Goal: Task Accomplishment & Management: Manage account settings

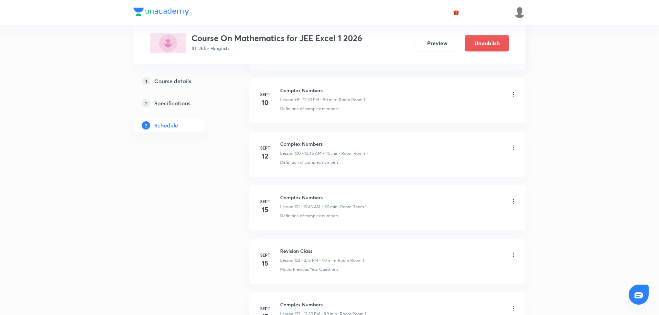
scroll to position [6072, 0]
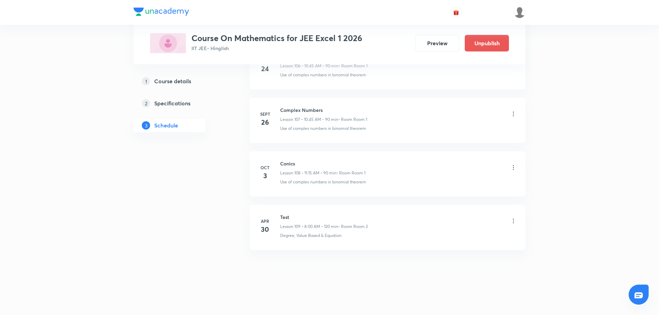
click at [514, 166] on icon at bounding box center [513, 167] width 1 height 4
click at [283, 164] on div at bounding box center [331, 157] width 663 height 315
click at [283, 164] on h6 "Conics" at bounding box center [322, 163] width 85 height 7
copy h6 "Conics"
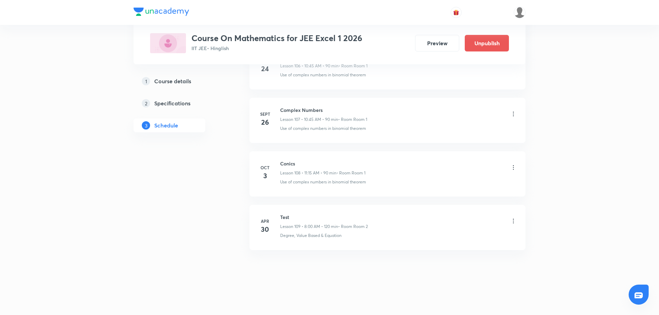
click at [514, 166] on icon at bounding box center [513, 167] width 7 height 7
click at [456, 200] on p "Delete" at bounding box center [452, 197] width 14 height 7
click at [428, 300] on button "Delete" at bounding box center [429, 300] width 61 height 17
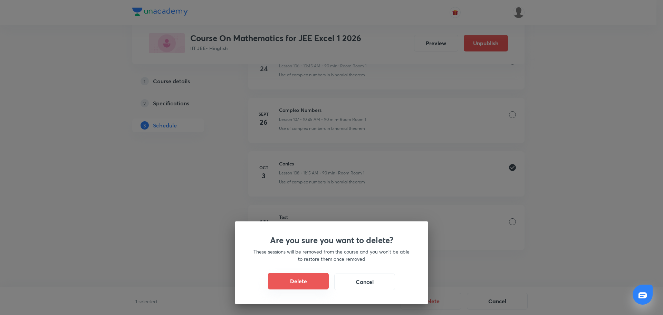
click at [291, 276] on button "Delete" at bounding box center [298, 281] width 61 height 17
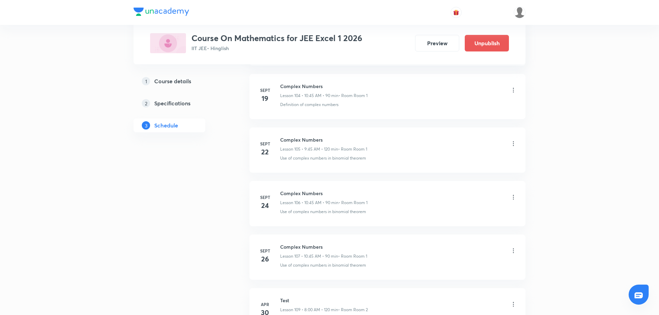
scroll to position [6018, 0]
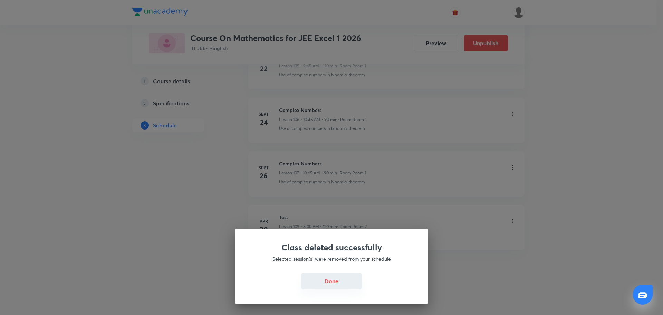
click at [324, 283] on button "Done" at bounding box center [331, 281] width 61 height 17
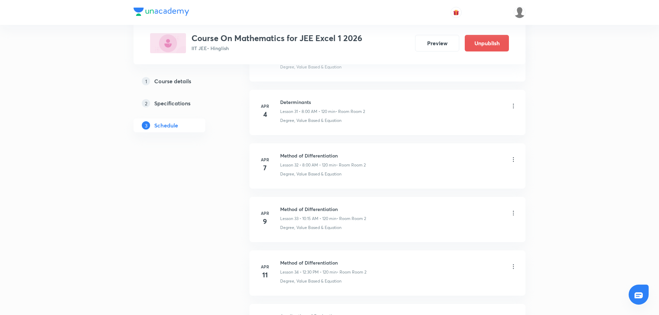
scroll to position [0, 0]
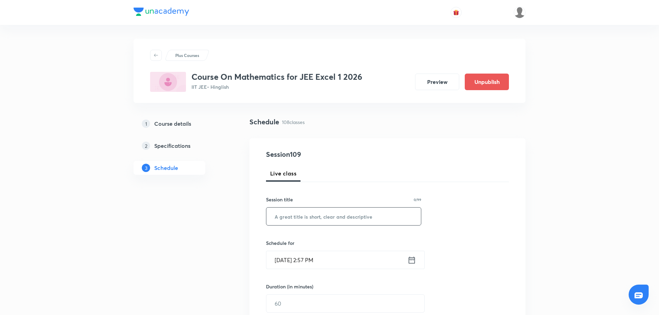
click at [300, 216] on input "text" at bounding box center [343, 216] width 155 height 18
paste input "Conics"
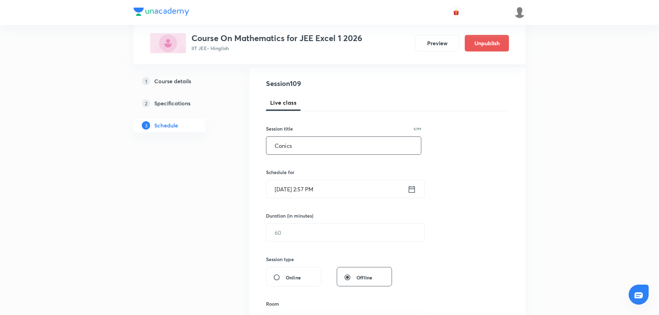
scroll to position [75, 0]
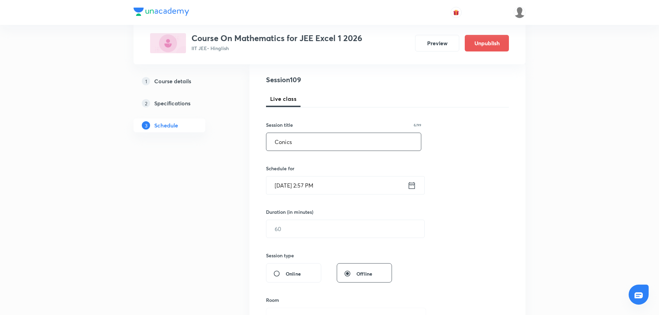
type input "Conics"
click at [411, 194] on div "Oct 2, 2025, 2:57 PM ​" at bounding box center [345, 185] width 159 height 18
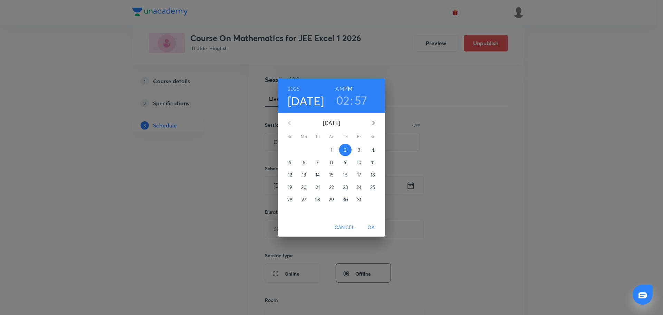
click at [359, 150] on p "3" at bounding box center [359, 149] width 2 height 7
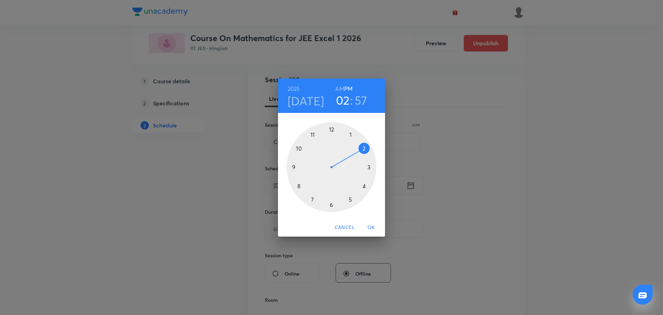
click at [298, 186] on div at bounding box center [331, 167] width 90 height 90
click at [340, 88] on h6 "AM" at bounding box center [339, 89] width 9 height 10
click at [331, 129] on div at bounding box center [331, 167] width 90 height 90
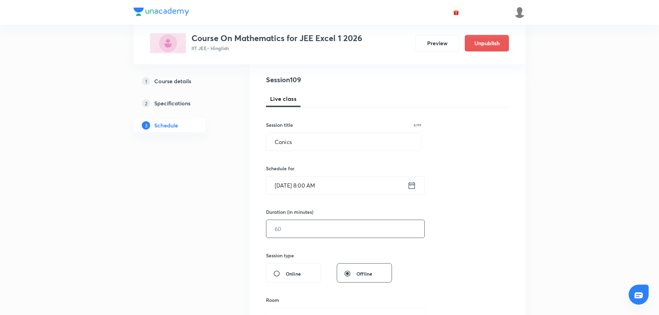
click at [300, 235] on input "text" at bounding box center [345, 229] width 158 height 18
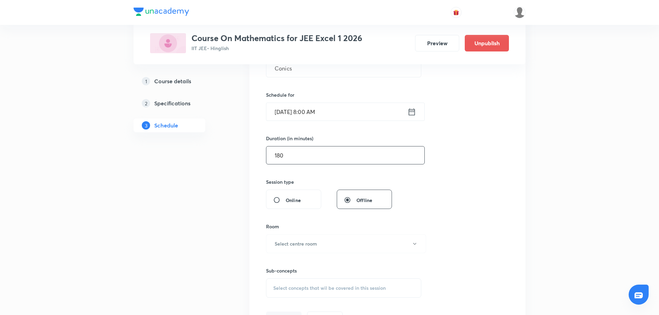
scroll to position [149, 0]
type input "180"
click at [360, 245] on button "Select centre room" at bounding box center [346, 242] width 160 height 19
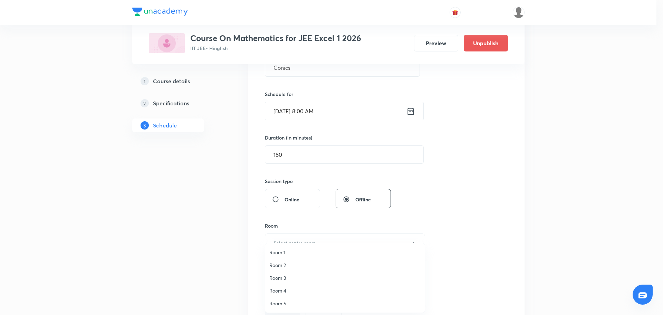
click at [279, 247] on li "Room 1" at bounding box center [344, 252] width 159 height 13
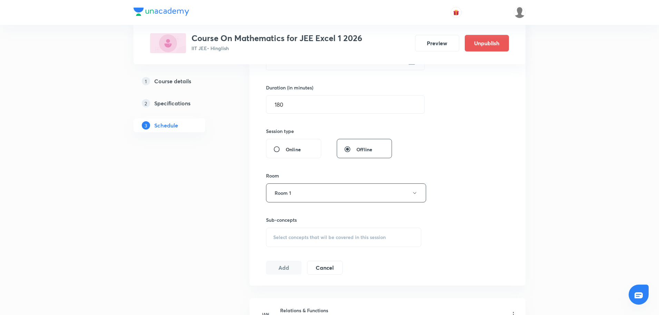
scroll to position [200, 0]
click at [279, 247] on div "Session 109 Live class Session title 6/99 Conics ​ Schedule for Oct 3, 2025, 8:…" at bounding box center [387, 111] width 243 height 324
click at [289, 236] on span "Select concepts that wil be covered in this session" at bounding box center [329, 236] width 113 height 6
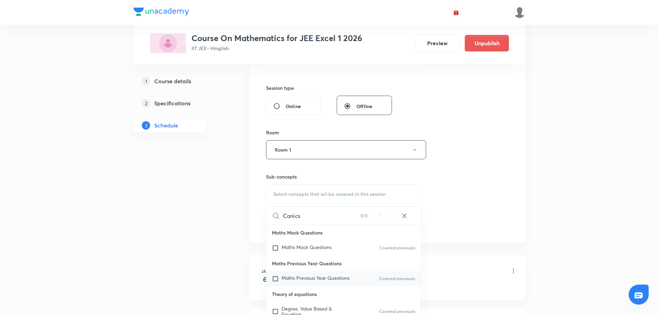
scroll to position [21, 0]
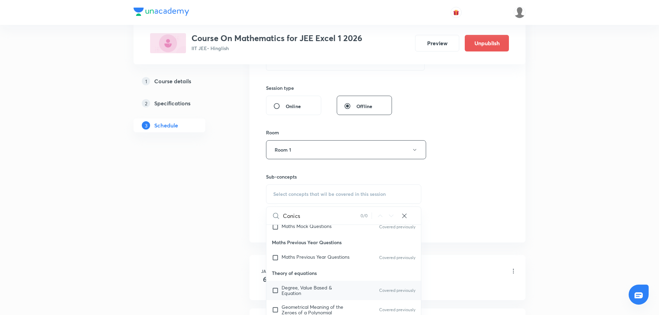
type input "Conics"
click at [277, 293] on input "checkbox" at bounding box center [277, 290] width 10 height 11
checkbox input "true"
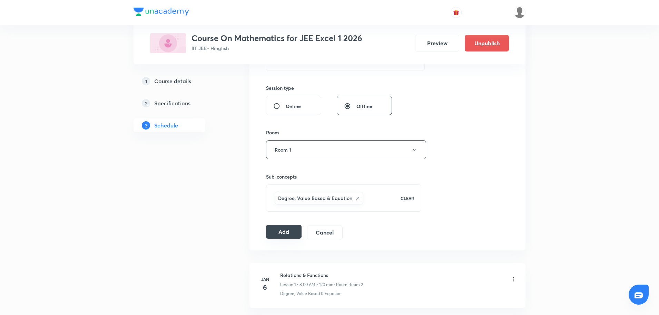
click at [283, 234] on button "Add" at bounding box center [284, 232] width 36 height 14
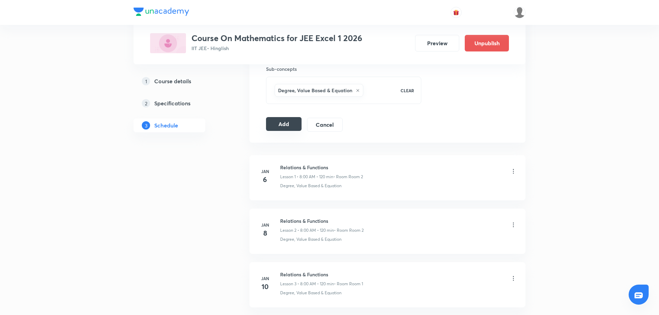
scroll to position [349, 0]
click at [283, 128] on button "Add" at bounding box center [284, 125] width 36 height 14
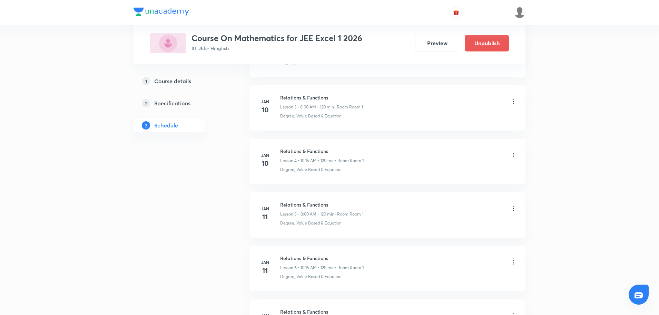
scroll to position [0, 0]
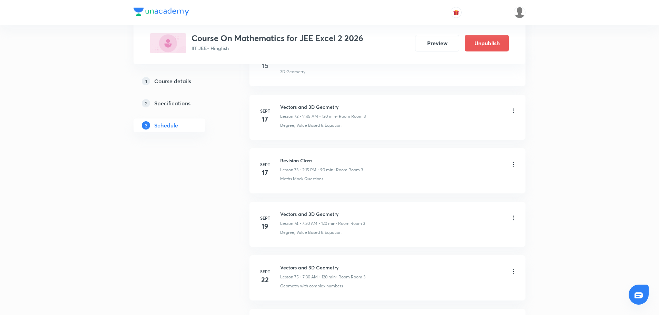
scroll to position [4519, 0]
click at [513, 167] on icon at bounding box center [513, 167] width 7 height 7
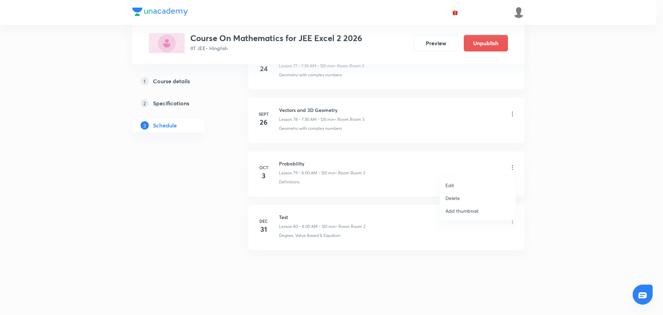
click at [461, 196] on li "Delete" at bounding box center [478, 198] width 76 height 13
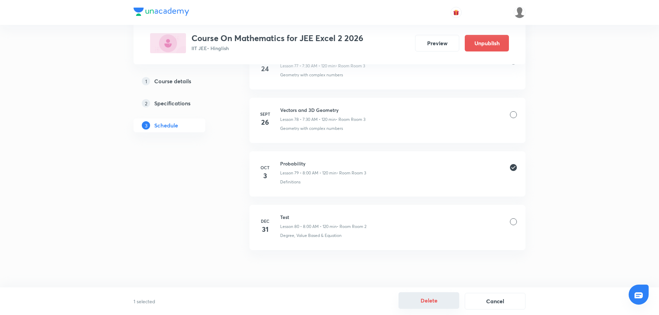
click at [434, 303] on button "Delete" at bounding box center [429, 300] width 61 height 17
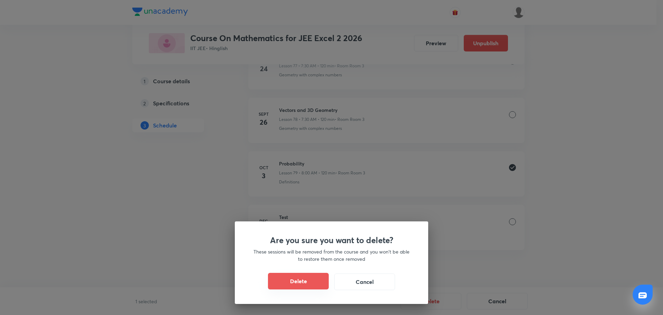
click at [311, 279] on button "Delete" at bounding box center [298, 281] width 61 height 17
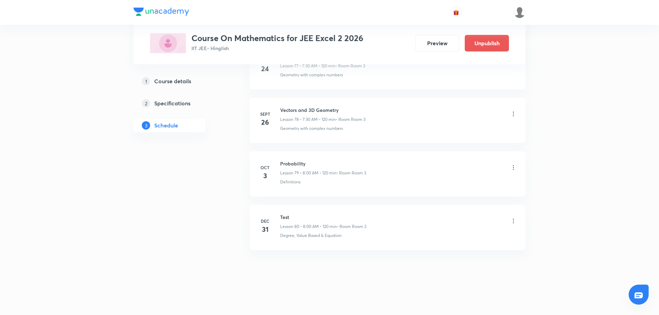
scroll to position [4465, 0]
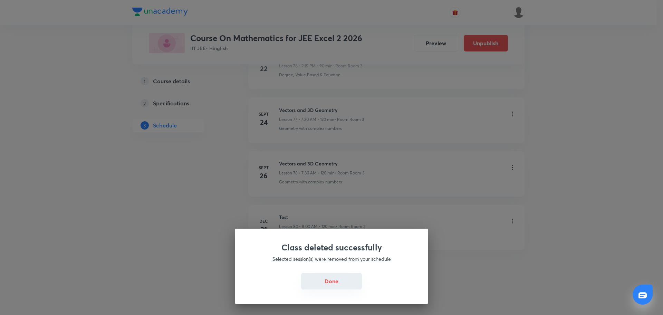
click at [318, 287] on button "Done" at bounding box center [331, 281] width 61 height 17
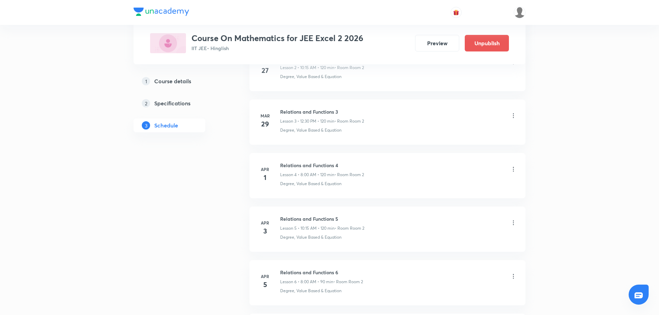
scroll to position [0, 0]
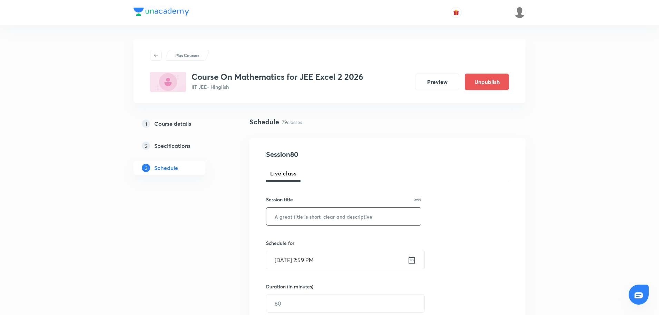
click at [311, 225] on input "text" at bounding box center [343, 216] width 155 height 18
paste input "Probability"
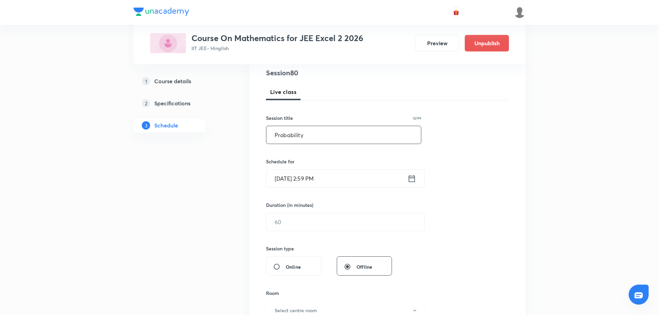
scroll to position [83, 0]
type input "Probability"
click at [410, 174] on icon at bounding box center [412, 176] width 6 height 7
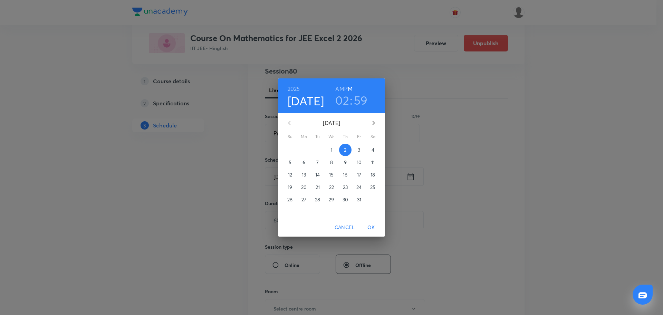
click at [358, 150] on p "3" at bounding box center [359, 149] width 2 height 7
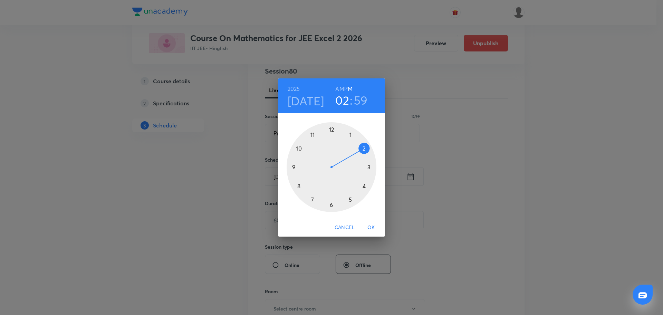
click at [313, 136] on div at bounding box center [331, 167] width 90 height 90
click at [341, 85] on h6 "AM" at bounding box center [339, 89] width 9 height 10
click at [370, 170] on div at bounding box center [331, 167] width 90 height 90
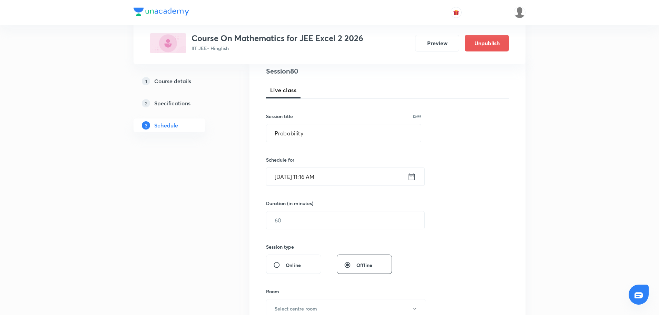
click at [412, 176] on icon at bounding box center [412, 176] width 6 height 7
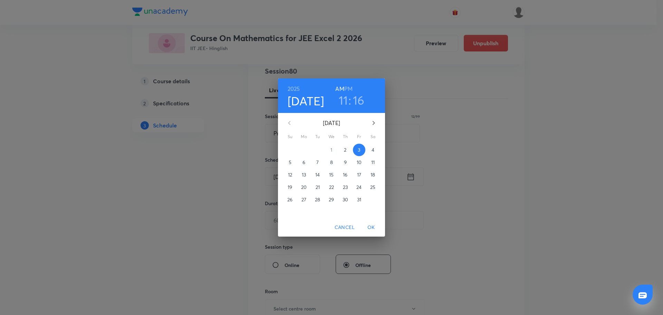
click at [357, 97] on h3 "16" at bounding box center [359, 100] width 12 height 14
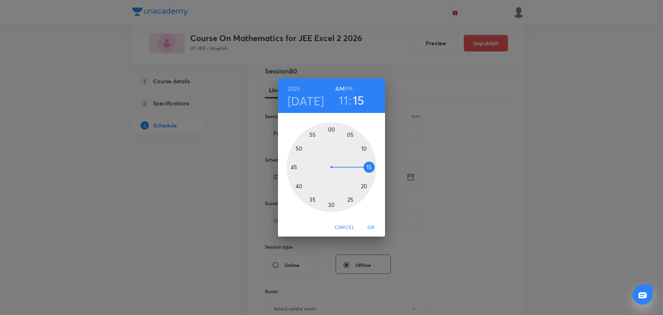
click at [371, 167] on div at bounding box center [331, 167] width 90 height 90
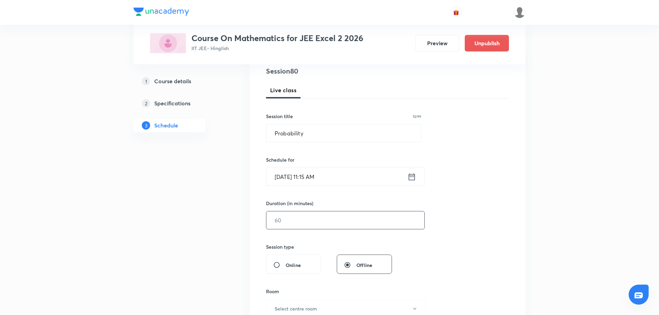
click at [307, 220] on input "text" at bounding box center [345, 220] width 158 height 18
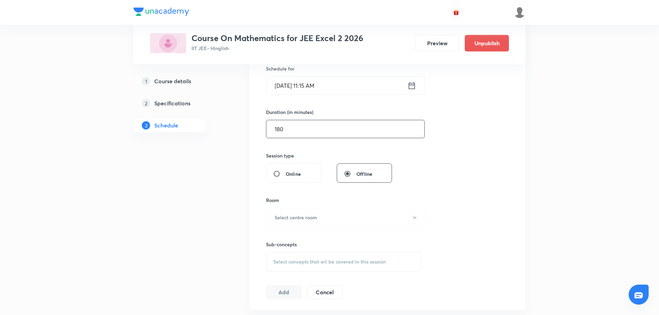
scroll to position [175, 0]
type input "180"
click at [307, 220] on h6 "Select centre room" at bounding box center [296, 216] width 42 height 7
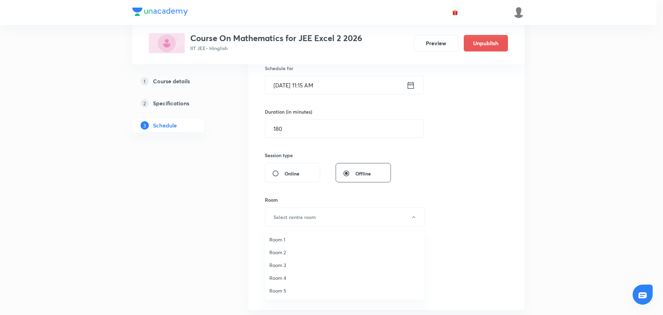
click at [282, 266] on span "Room 3" at bounding box center [344, 264] width 151 height 7
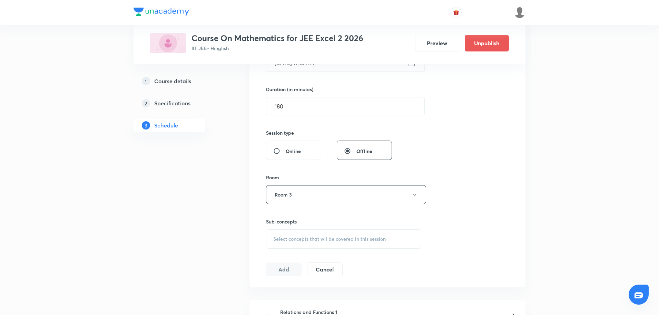
scroll to position [213, 0]
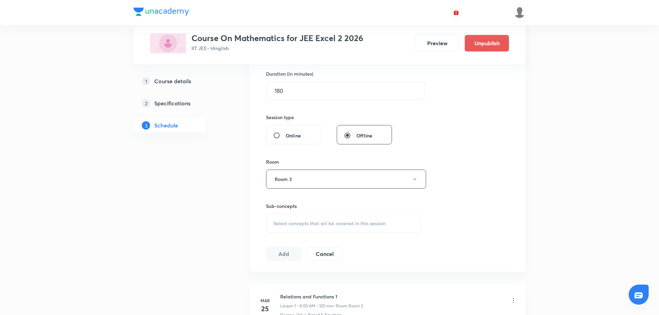
click at [299, 228] on div "Select concepts that wil be covered in this session" at bounding box center [343, 223] width 155 height 19
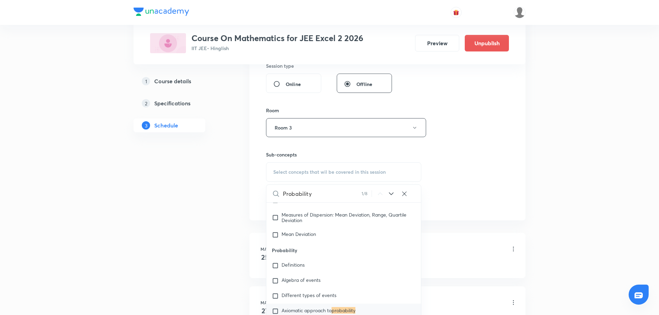
scroll to position [1832, 0]
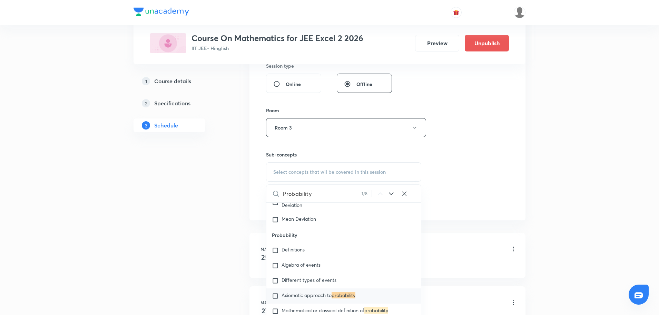
type input "Probability"
click at [276, 292] on input "checkbox" at bounding box center [277, 295] width 10 height 7
checkbox input "true"
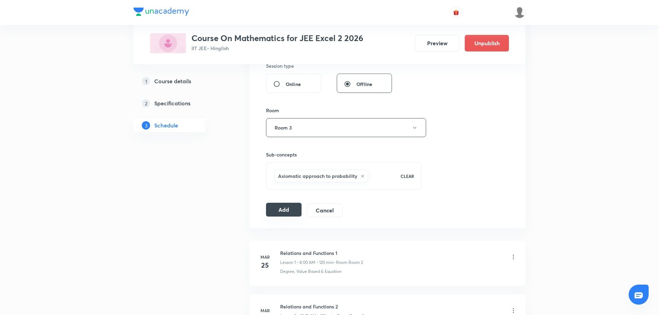
click at [281, 214] on button "Add" at bounding box center [284, 210] width 36 height 14
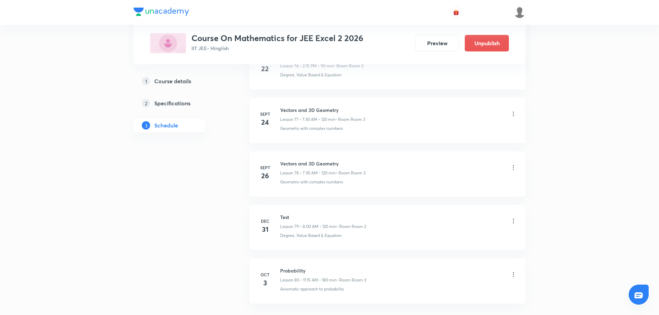
scroll to position [4201, 0]
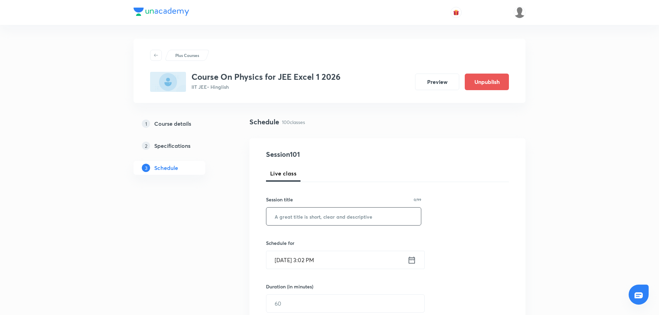
click at [287, 217] on input "text" at bounding box center [343, 216] width 155 height 18
paste input "Wave Motion"
type input "Wave Motion"
click at [412, 262] on icon at bounding box center [412, 260] width 9 height 10
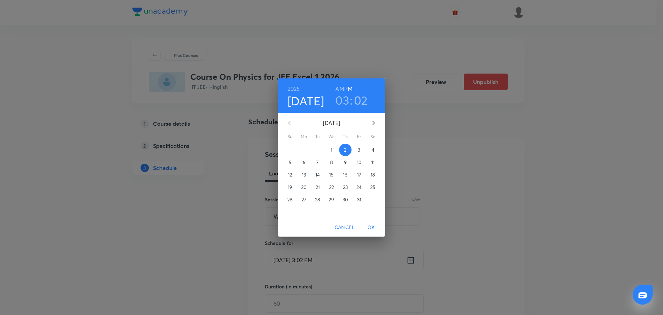
click at [362, 150] on span "3" at bounding box center [359, 149] width 12 height 7
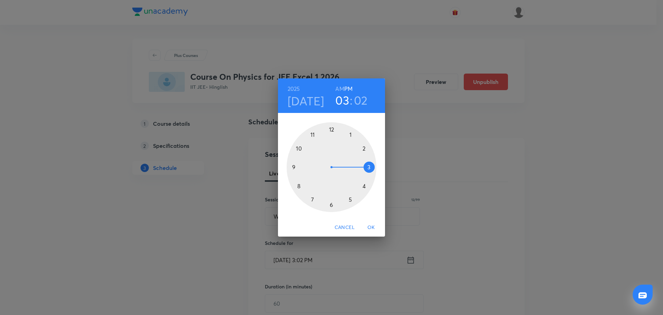
click at [314, 135] on div at bounding box center [331, 167] width 90 height 90
click at [337, 88] on h6 "AM" at bounding box center [339, 89] width 9 height 10
click at [369, 166] on div at bounding box center [331, 167] width 90 height 90
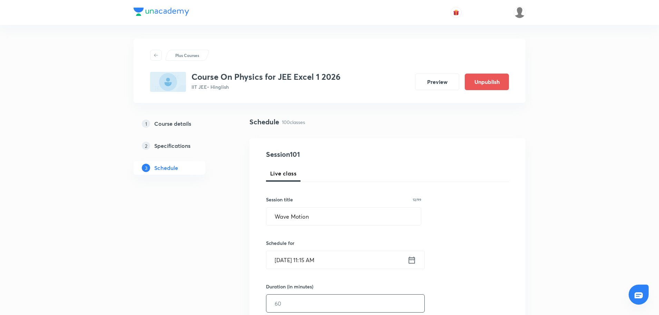
click at [288, 302] on input "text" at bounding box center [345, 303] width 158 height 18
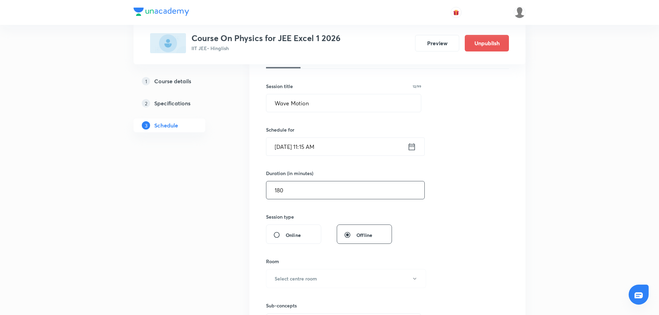
scroll to position [117, 0]
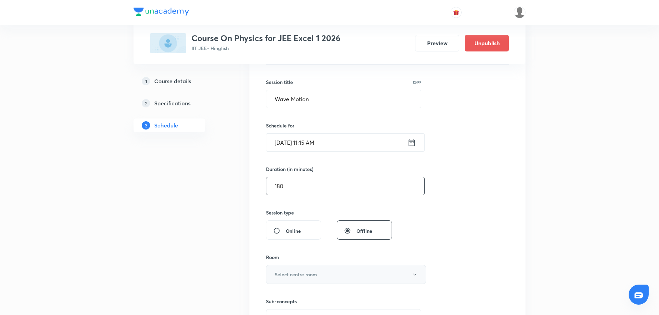
type input "180"
click at [294, 275] on h6 "Select centre room" at bounding box center [296, 274] width 42 height 7
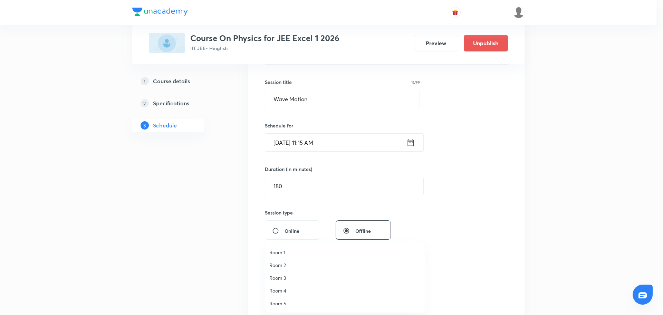
click at [289, 252] on span "Room 1" at bounding box center [344, 252] width 151 height 7
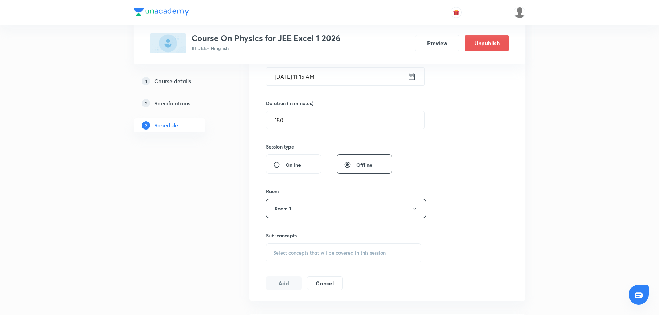
click at [289, 252] on span "Select concepts that wil be covered in this session" at bounding box center [329, 253] width 113 height 6
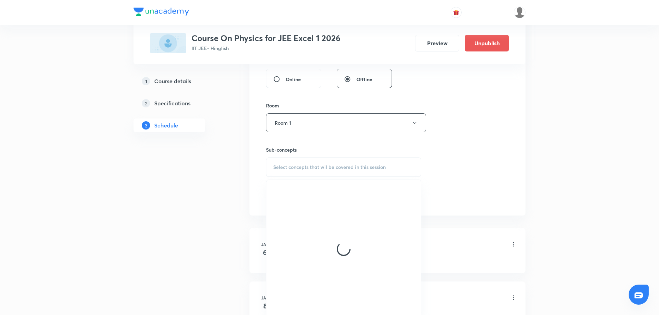
scroll to position [270, 0]
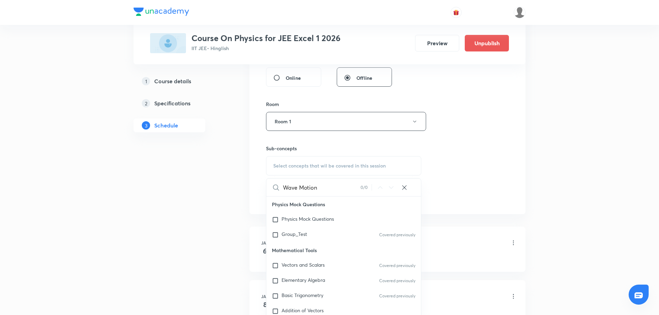
drag, startPoint x: 302, startPoint y: 184, endPoint x: 367, endPoint y: 184, distance: 64.2
click at [367, 184] on div "Wave Motion 0 / 0 ​" at bounding box center [343, 187] width 155 height 18
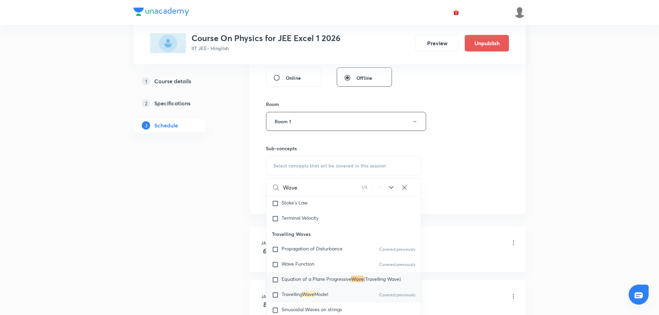
scroll to position [4101, 0]
type input "Wave"
click at [274, 295] on input "checkbox" at bounding box center [277, 292] width 10 height 7
checkbox input "true"
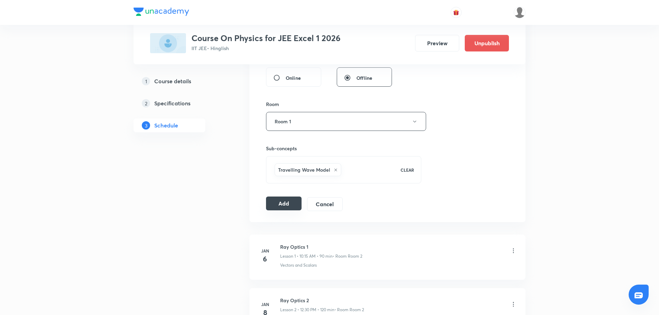
click at [271, 205] on button "Add" at bounding box center [284, 203] width 36 height 14
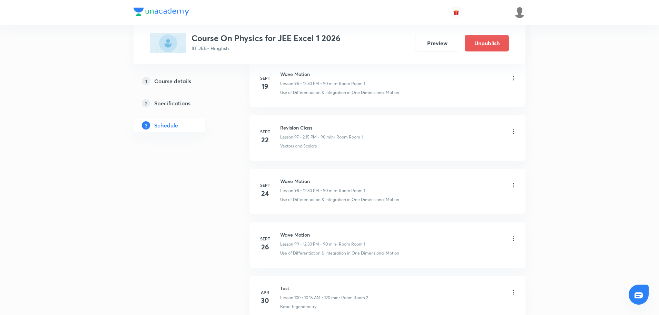
scroll to position [5325, 0]
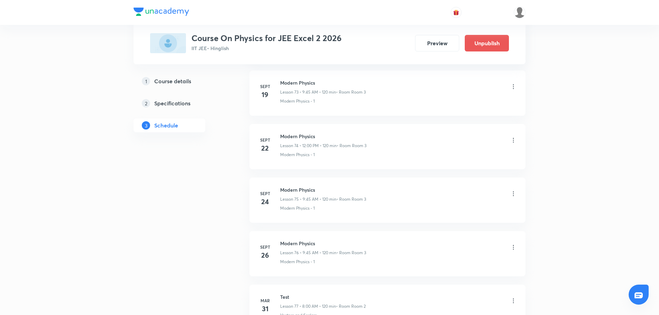
scroll to position [4358, 0]
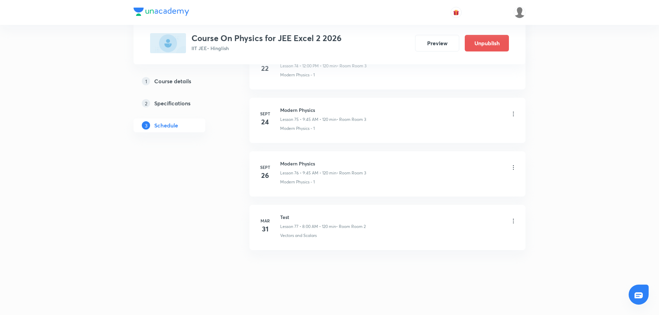
click at [290, 166] on h6 "Modern Physics" at bounding box center [323, 163] width 86 height 7
copy h6 "Modern Physics"
click at [324, 184] on div "Modern Physics - 1" at bounding box center [398, 182] width 237 height 6
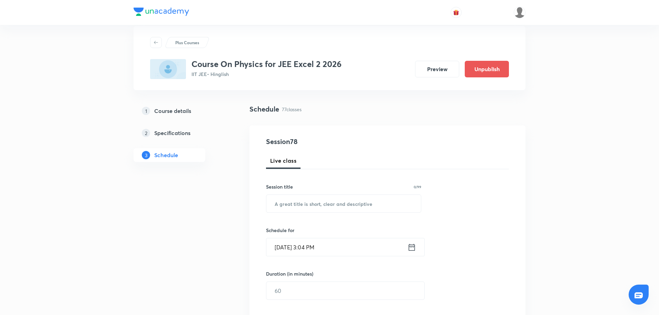
scroll to position [0, 0]
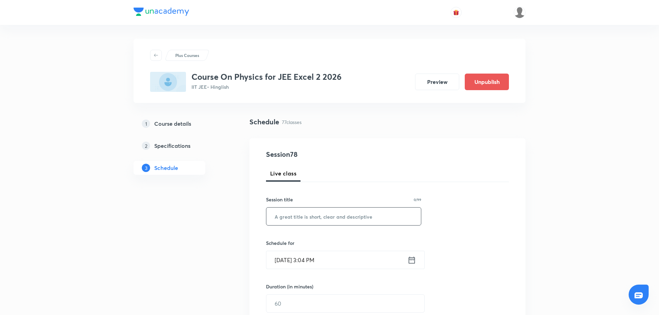
click at [298, 216] on input "text" at bounding box center [343, 216] width 155 height 18
paste input "Modern Physics"
type input "Modern Physics"
click at [414, 257] on icon at bounding box center [412, 260] width 9 height 10
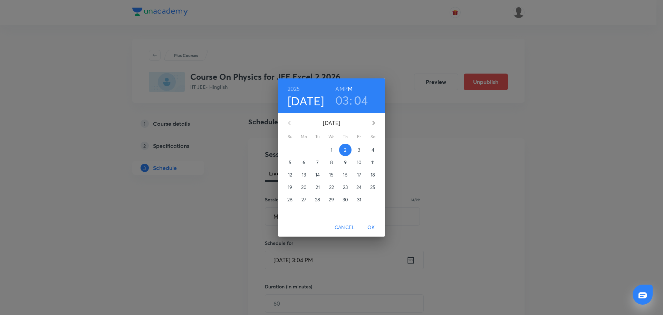
click at [361, 151] on span "3" at bounding box center [359, 149] width 12 height 7
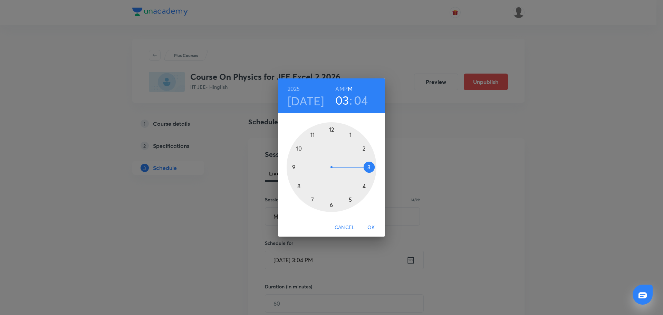
click at [297, 186] on div at bounding box center [331, 167] width 90 height 90
click at [340, 86] on h6 "AM" at bounding box center [339, 89] width 9 height 10
drag, startPoint x: 347, startPoint y: 135, endPoint x: 332, endPoint y: 129, distance: 16.1
click at [332, 129] on div at bounding box center [331, 167] width 90 height 90
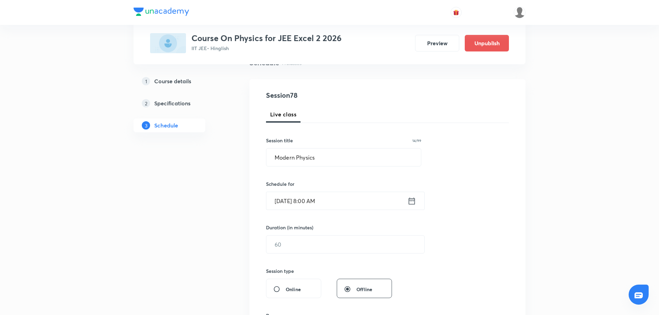
scroll to position [72, 0]
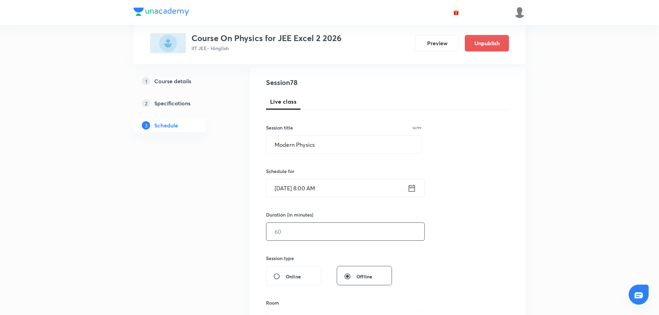
click at [358, 233] on input "text" at bounding box center [345, 232] width 158 height 18
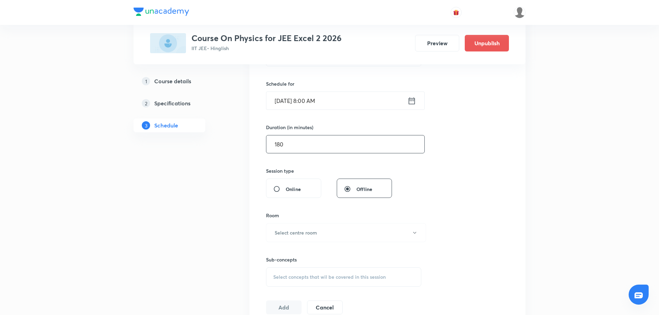
scroll to position [160, 0]
type input "180"
click at [358, 233] on button "Select centre room" at bounding box center [346, 231] width 160 height 19
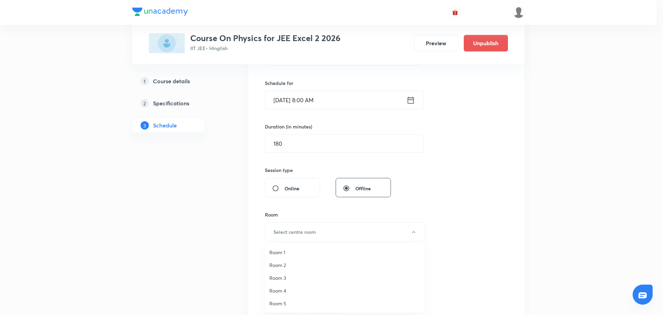
click at [271, 278] on span "Room 3" at bounding box center [344, 277] width 151 height 7
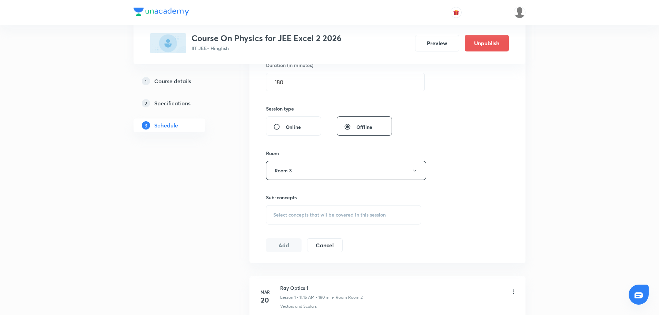
scroll to position [226, 0]
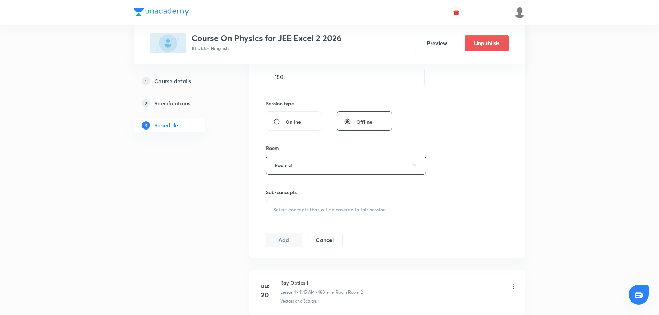
click at [294, 199] on div "Sub-concepts Select concepts that wil be covered in this session" at bounding box center [343, 203] width 155 height 31
click at [291, 218] on div "Select concepts that wil be covered in this session" at bounding box center [343, 209] width 155 height 19
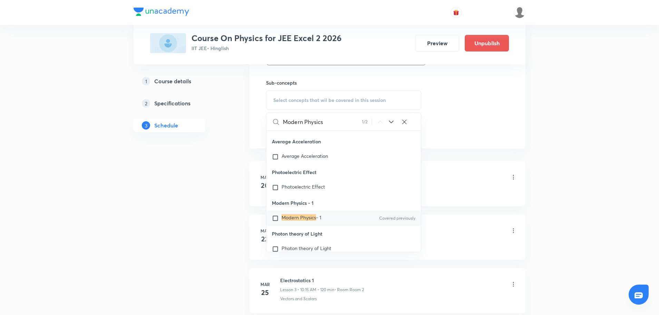
scroll to position [18720, 0]
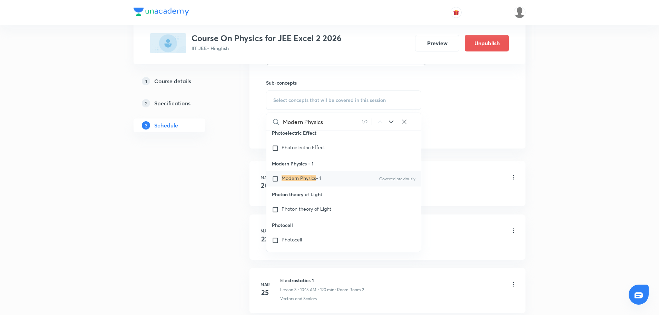
type input "Modern Physics"
click at [280, 182] on input "checkbox" at bounding box center [277, 178] width 10 height 7
checkbox input "true"
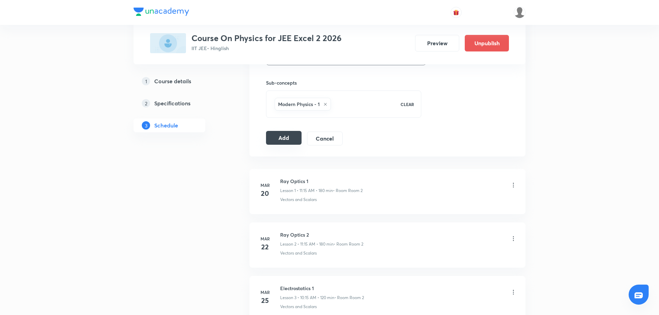
click at [283, 138] on button "Add" at bounding box center [284, 138] width 36 height 14
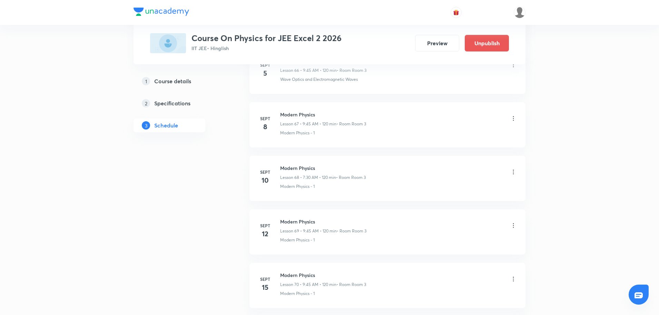
scroll to position [3612, 0]
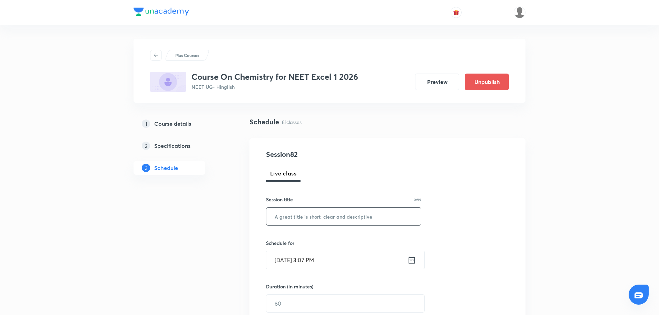
click at [297, 223] on input "text" at bounding box center [343, 216] width 155 height 18
paste input "P Block Elements"
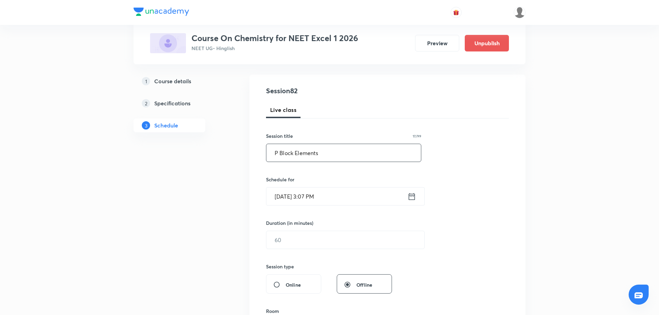
scroll to position [71, 0]
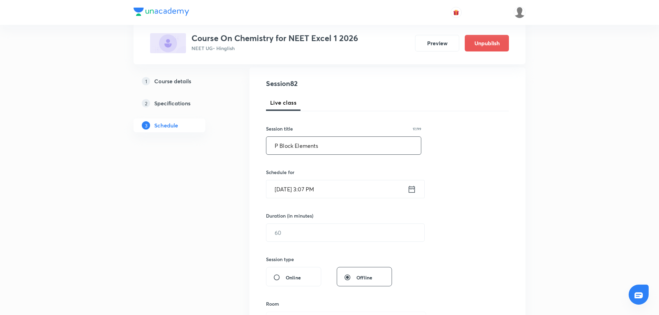
type input "P Block Elements"
click at [414, 185] on icon at bounding box center [412, 189] width 9 height 10
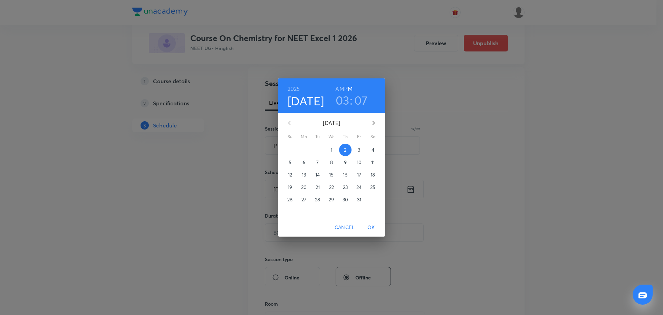
click at [359, 153] on p "3" at bounding box center [359, 149] width 2 height 7
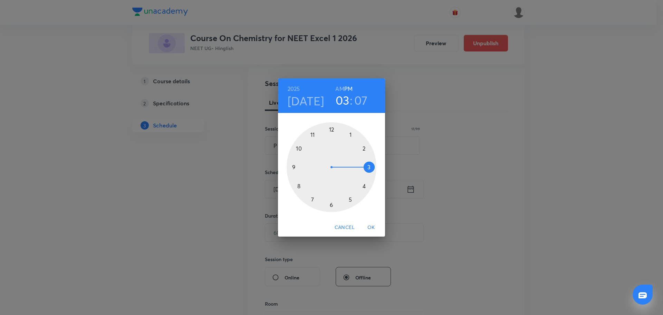
click at [299, 185] on div at bounding box center [331, 167] width 90 height 90
click at [343, 90] on h6 "AM" at bounding box center [339, 89] width 9 height 10
click at [331, 131] on div at bounding box center [331, 167] width 90 height 90
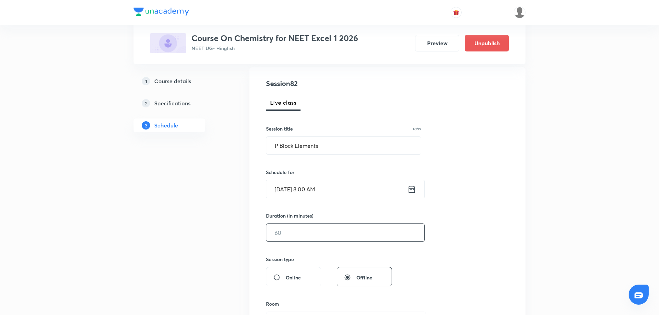
click at [285, 230] on input "text" at bounding box center [345, 233] width 158 height 18
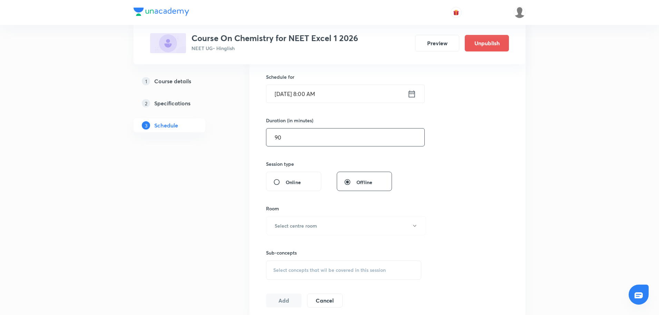
scroll to position [167, 0]
type input "90"
click at [285, 230] on button "Select centre room" at bounding box center [346, 224] width 160 height 19
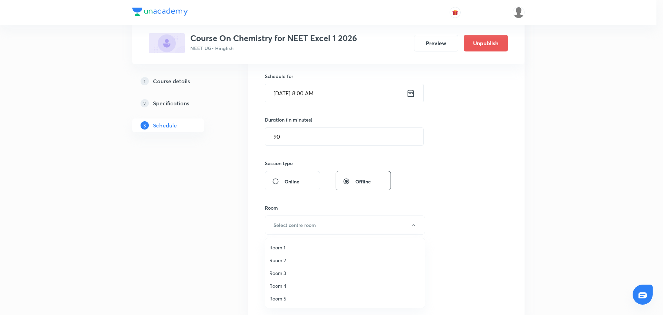
click at [279, 273] on span "Room 3" at bounding box center [344, 272] width 151 height 7
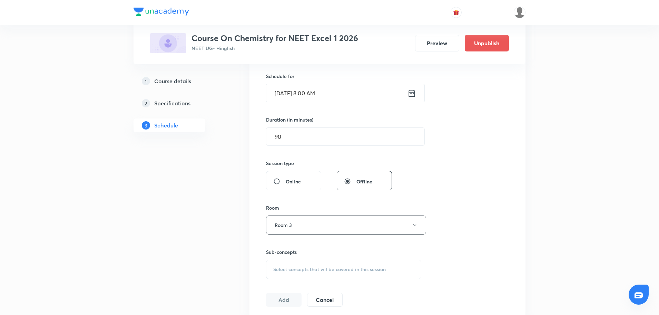
click at [279, 273] on div "Select concepts that wil be covered in this session" at bounding box center [343, 269] width 155 height 19
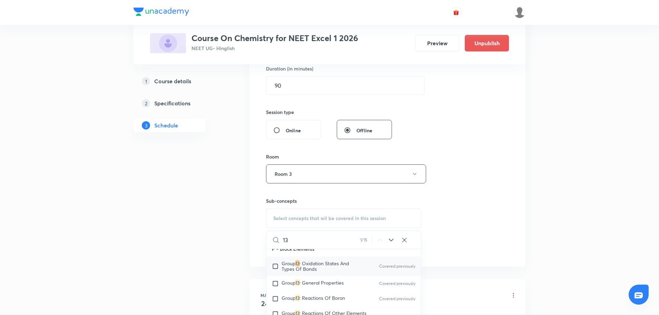
scroll to position [9387, 0]
type input "13"
click at [275, 285] on input "checkbox" at bounding box center [277, 281] width 10 height 7
checkbox input "true"
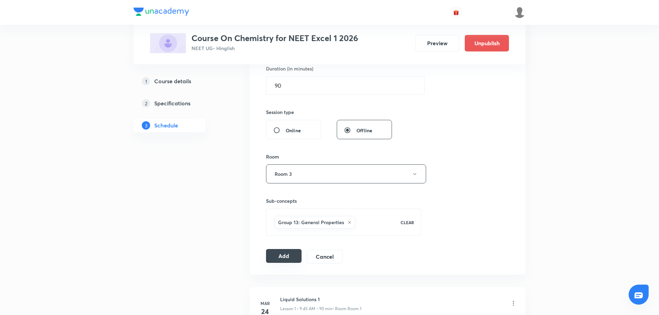
click at [288, 255] on button "Add" at bounding box center [284, 256] width 36 height 14
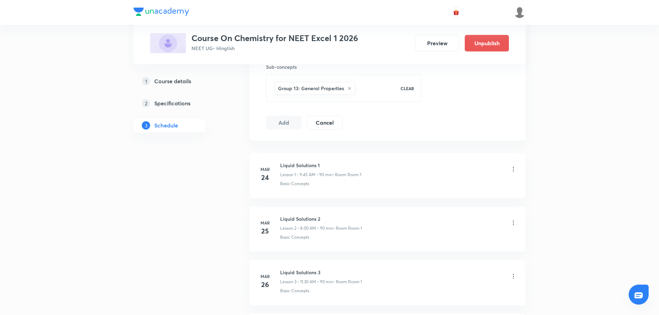
scroll to position [352, 0]
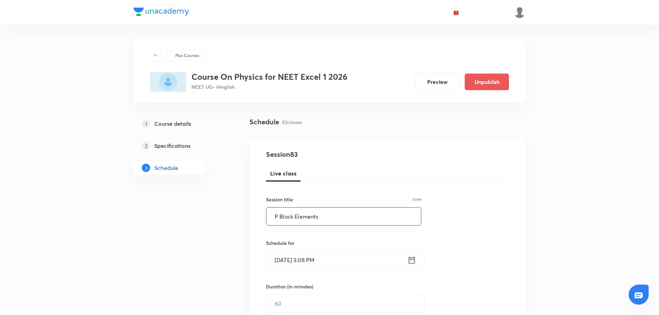
click at [286, 219] on input "P Block Elements" at bounding box center [343, 216] width 155 height 18
paste input "Geometrical Optics."
type input "Geometrical Optics"
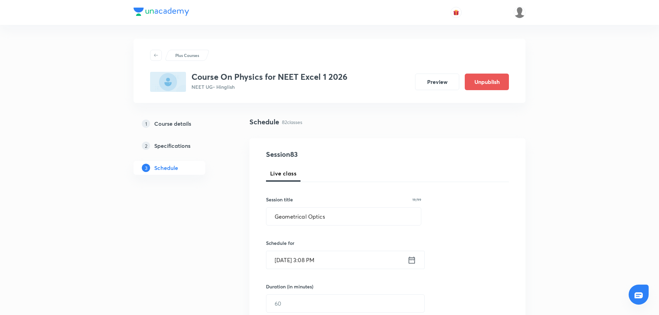
click at [409, 263] on icon at bounding box center [412, 259] width 6 height 7
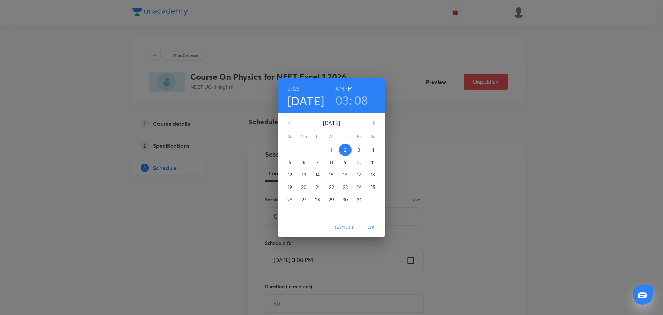
click at [361, 149] on span "3" at bounding box center [359, 149] width 12 height 7
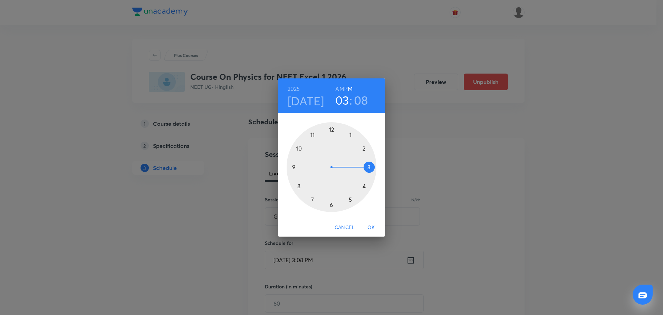
click at [295, 166] on div at bounding box center [331, 167] width 90 height 90
click at [340, 90] on h6 "AM" at bounding box center [339, 89] width 9 height 10
click at [294, 169] on div at bounding box center [331, 167] width 90 height 90
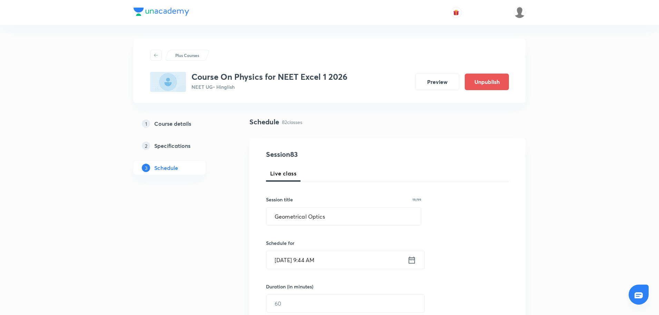
click at [415, 256] on icon at bounding box center [412, 260] width 9 height 10
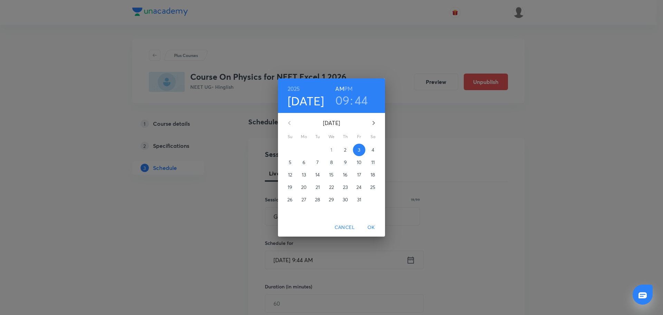
click at [362, 95] on h3 "44" at bounding box center [360, 100] width 13 height 14
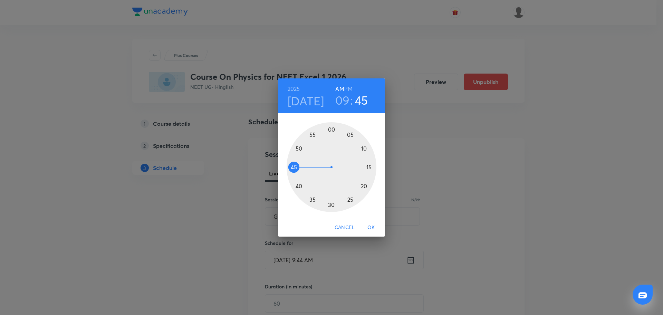
click at [292, 168] on div at bounding box center [331, 167] width 90 height 90
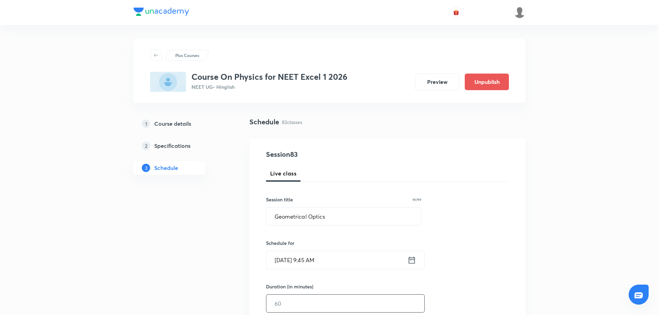
click at [296, 310] on input "text" at bounding box center [345, 303] width 158 height 18
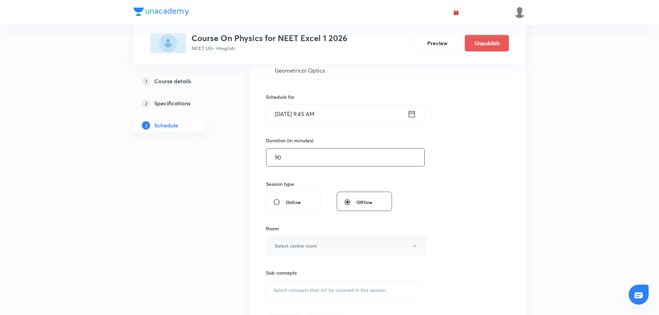
scroll to position [146, 0]
type input "90"
click at [295, 236] on button "Select centre room" at bounding box center [346, 245] width 160 height 19
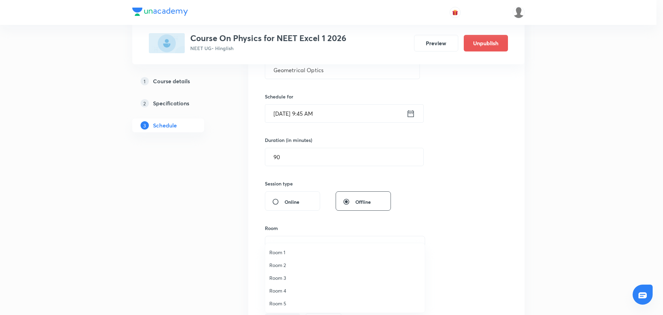
click at [284, 277] on span "Room 3" at bounding box center [344, 277] width 151 height 7
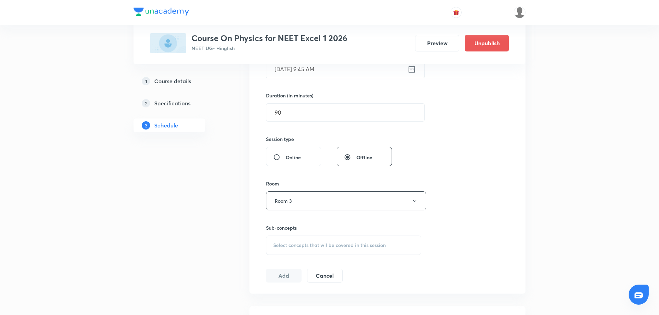
scroll to position [194, 0]
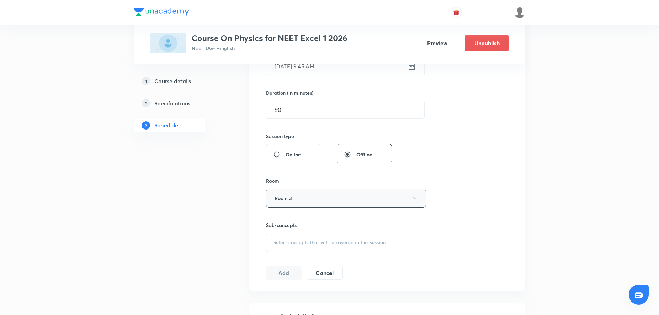
click at [294, 202] on button "Room 3" at bounding box center [346, 197] width 160 height 19
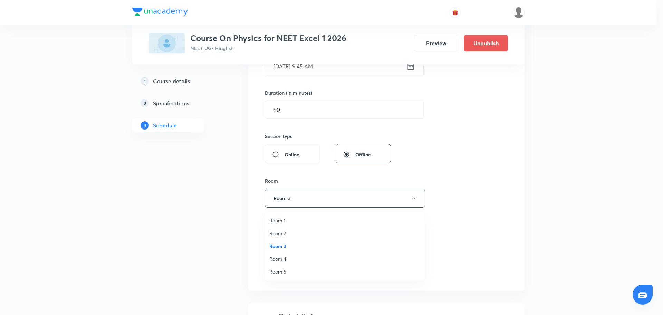
click at [284, 230] on span "Room 2" at bounding box center [344, 233] width 151 height 7
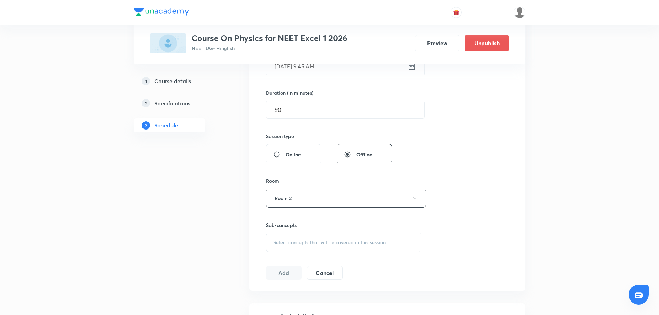
click at [283, 245] on span "Select concepts that wil be covered in this session" at bounding box center [329, 243] width 113 height 6
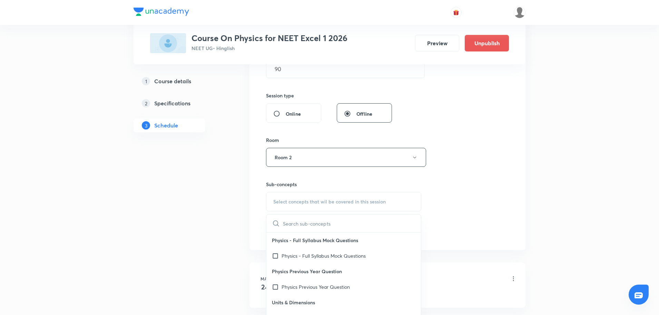
scroll to position [235, 0]
type input "Geometrical Optics."
drag, startPoint x: 315, startPoint y: 225, endPoint x: 251, endPoint y: 228, distance: 64.6
click at [251, 228] on div "Session 83 Live class Session title 19/99 Geometrical Optics ​ Schedule for Oct…" at bounding box center [388, 76] width 276 height 346
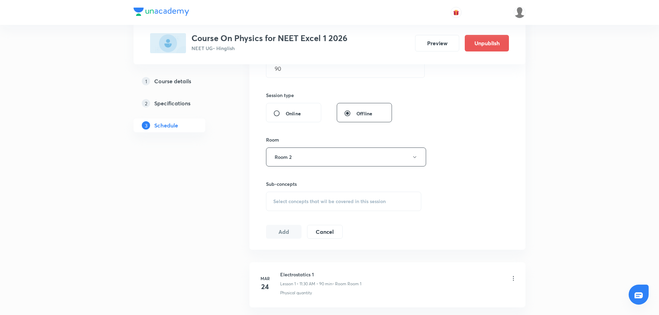
click at [277, 199] on span "Select concepts that wil be covered in this session" at bounding box center [329, 201] width 113 height 6
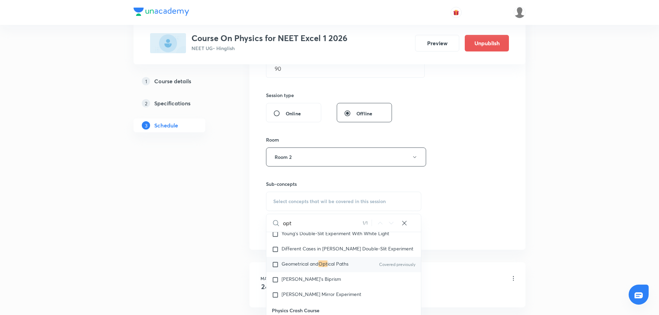
scroll to position [10477, 0]
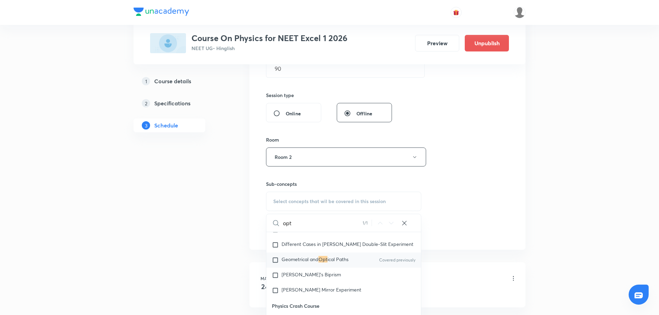
type input "opt"
click at [275, 263] on input "checkbox" at bounding box center [277, 259] width 10 height 7
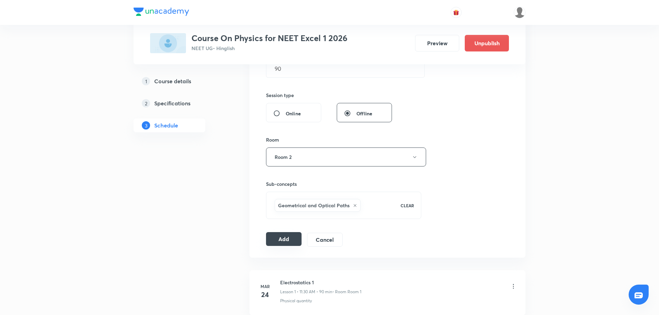
click at [288, 237] on button "Add" at bounding box center [284, 239] width 36 height 14
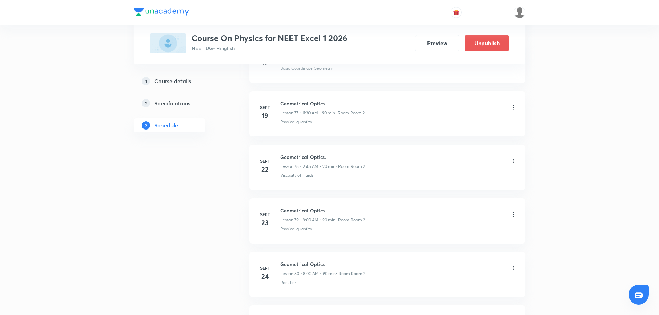
scroll to position [4308, 0]
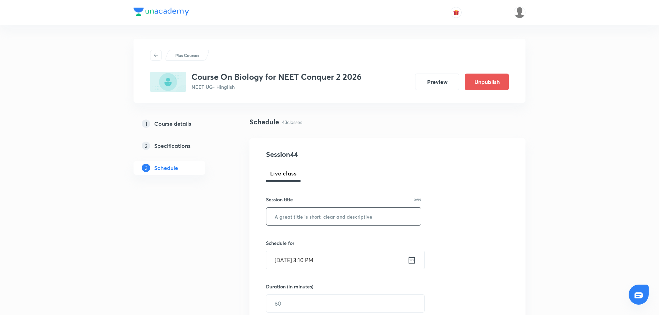
click at [352, 208] on input "text" at bounding box center [343, 216] width 155 height 18
paste input "[MEDICAL_DATA] and Circulation"
type input "[MEDICAL_DATA] and Circulation"
click at [410, 260] on icon at bounding box center [412, 260] width 9 height 10
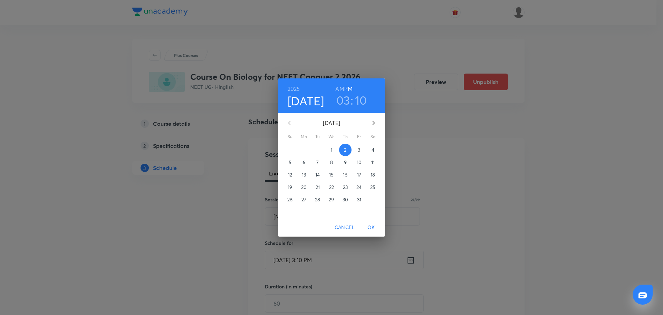
click at [358, 150] on p "3" at bounding box center [359, 149] width 2 height 7
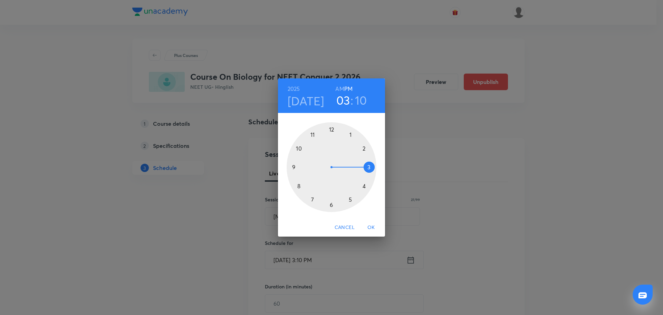
click at [312, 135] on div at bounding box center [331, 167] width 90 height 90
click at [338, 87] on h6 "AM" at bounding box center [339, 89] width 9 height 10
click at [330, 206] on div at bounding box center [331, 167] width 90 height 90
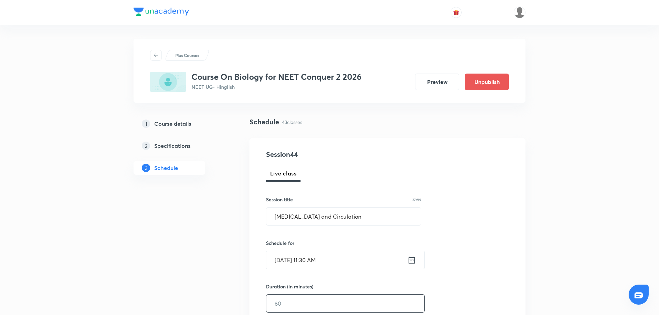
click at [304, 305] on input "text" at bounding box center [345, 303] width 158 height 18
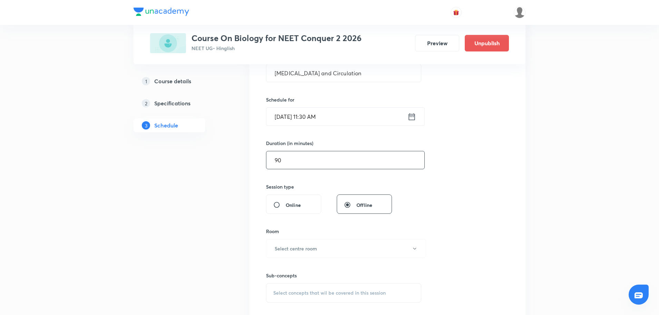
scroll to position [144, 0]
type input "90"
click at [294, 250] on h6 "Select centre room" at bounding box center [296, 247] width 42 height 7
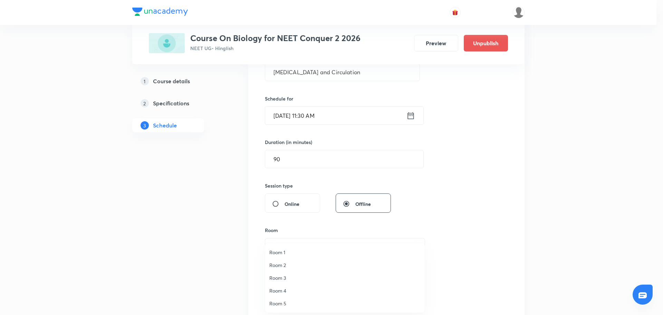
click at [277, 262] on span "Room 2" at bounding box center [344, 264] width 151 height 7
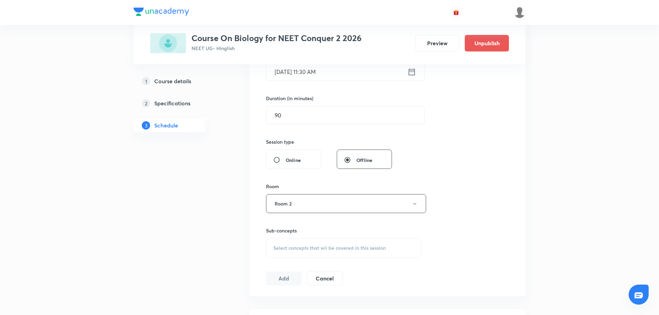
scroll to position [188, 0]
click at [276, 245] on span "Select concepts that wil be covered in this session" at bounding box center [329, 248] width 113 height 6
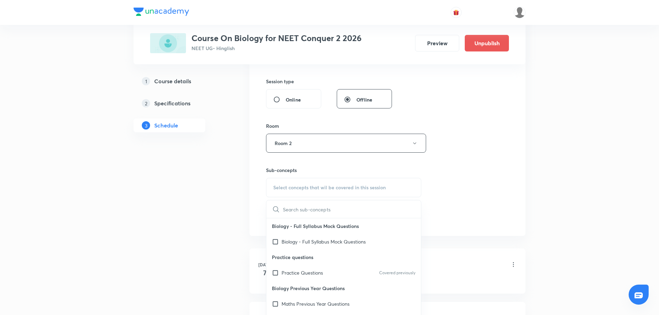
scroll to position [249, 0]
drag, startPoint x: 313, startPoint y: 210, endPoint x: 351, endPoint y: 209, distance: 38.3
click at [351, 209] on input "Body fluids and Circulation" at bounding box center [322, 209] width 78 height 18
type input "Body fluids"
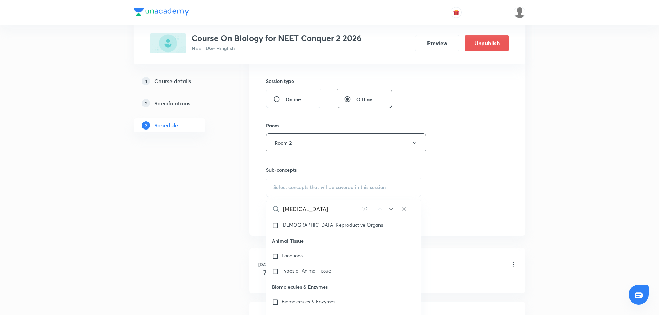
checkbox input "true"
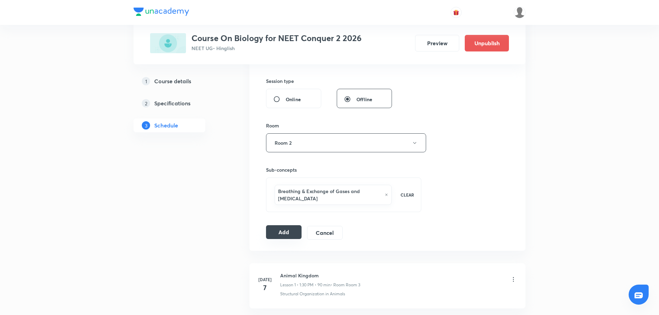
click at [280, 234] on button "Add" at bounding box center [284, 232] width 36 height 14
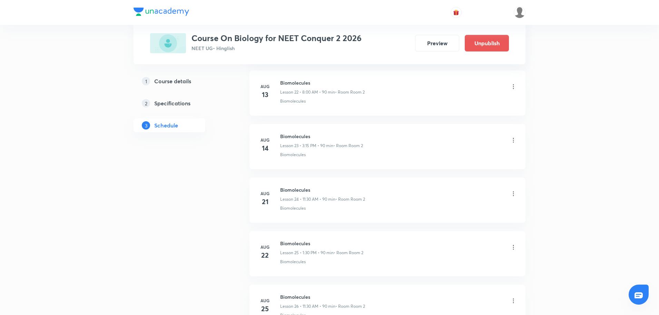
scroll to position [1233, 0]
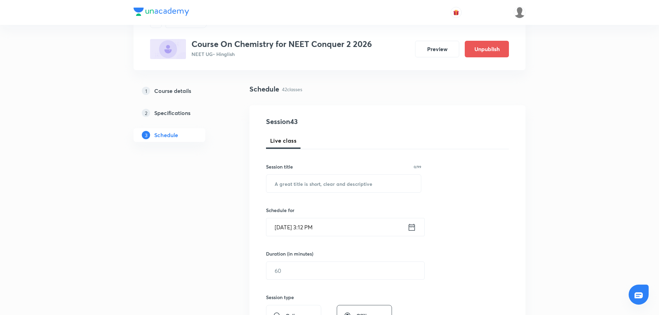
scroll to position [32, 0]
click at [358, 186] on input "text" at bounding box center [343, 184] width 155 height 18
type input "v"
paste input "Thermodynamics"
type input "Thermodynamics"
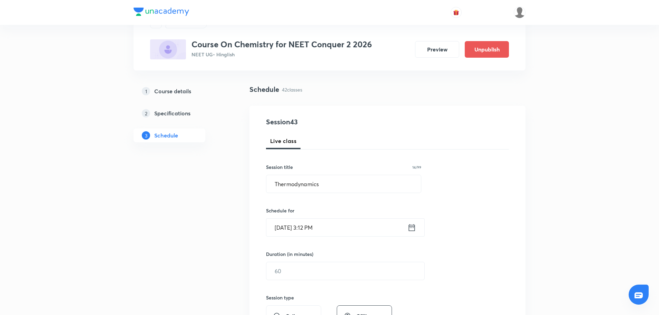
click at [414, 229] on icon at bounding box center [412, 228] width 9 height 10
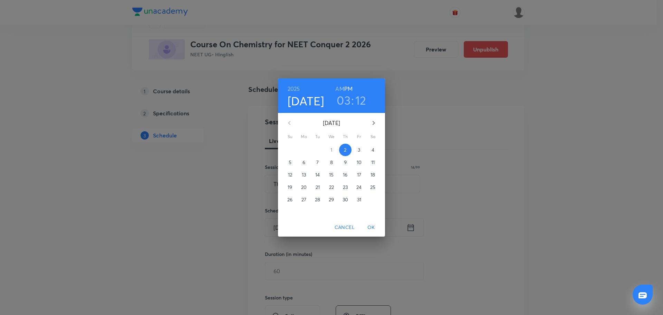
click at [359, 150] on p "3" at bounding box center [359, 149] width 2 height 7
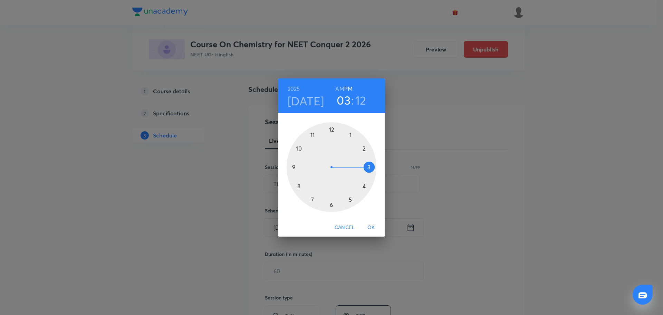
click at [351, 135] on div at bounding box center [331, 167] width 90 height 90
click at [329, 204] on div at bounding box center [331, 167] width 90 height 90
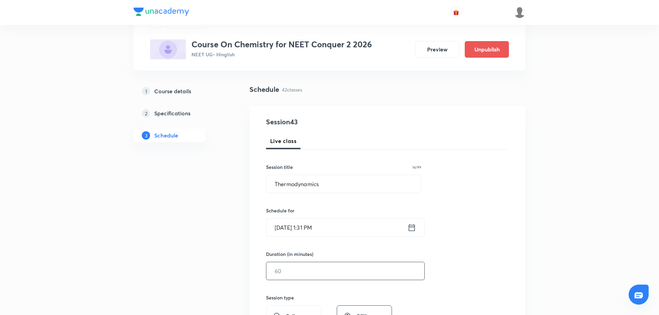
click at [310, 271] on input "text" at bounding box center [345, 271] width 158 height 18
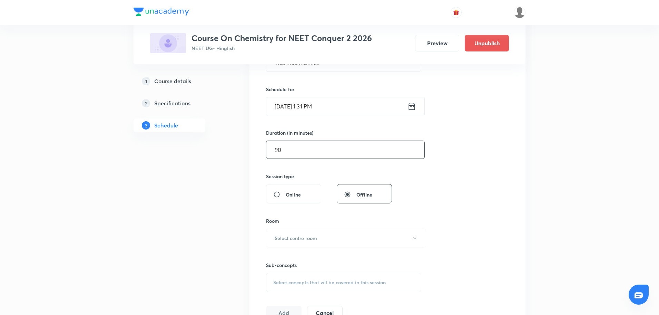
scroll to position [155, 0]
type input "90"
drag, startPoint x: 307, startPoint y: 232, endPoint x: 300, endPoint y: 235, distance: 8.0
click at [300, 235] on button "Select centre room" at bounding box center [346, 236] width 160 height 19
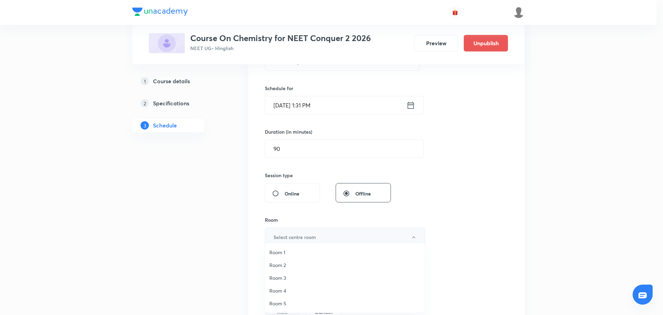
click at [300, 235] on div at bounding box center [331, 157] width 663 height 315
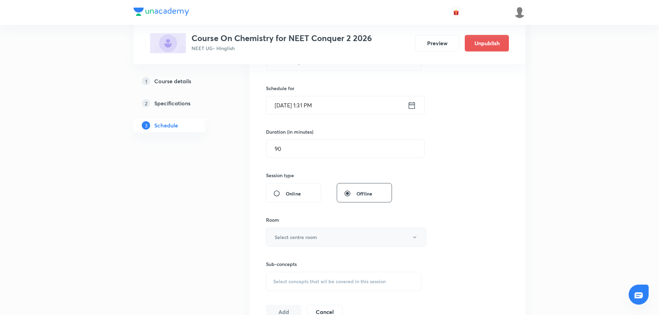
drag, startPoint x: 294, startPoint y: 240, endPoint x: 307, endPoint y: 242, distance: 13.4
click at [307, 242] on button "Select centre room" at bounding box center [346, 236] width 160 height 19
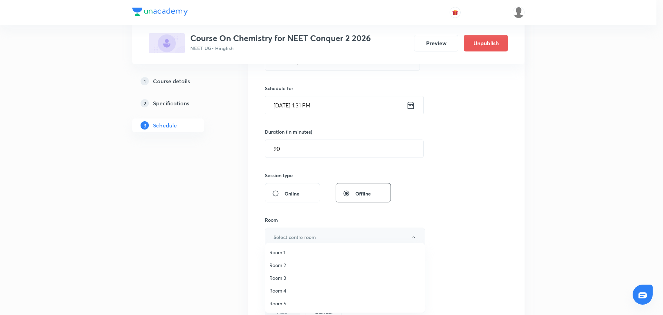
click at [307, 243] on div "Room 1 Room 2 Room 3 Room 4 Room 5" at bounding box center [345, 278] width 160 height 70
click at [281, 265] on span "Room 2" at bounding box center [344, 264] width 151 height 7
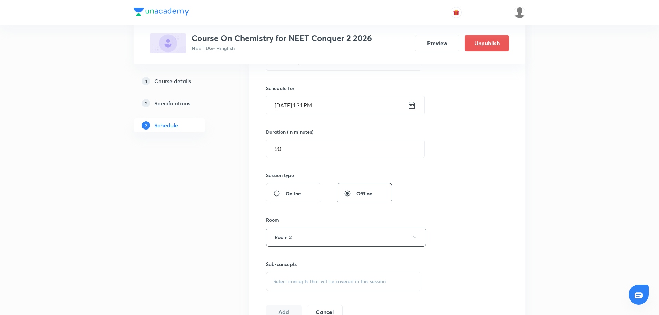
click at [280, 279] on span "Select concepts that wil be covered in this session" at bounding box center [329, 282] width 113 height 6
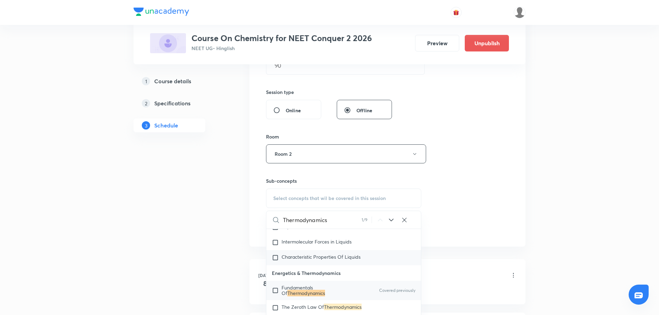
scroll to position [1634, 0]
type input "Thermodynamics"
click at [279, 294] on input "checkbox" at bounding box center [277, 289] width 10 height 11
checkbox input "true"
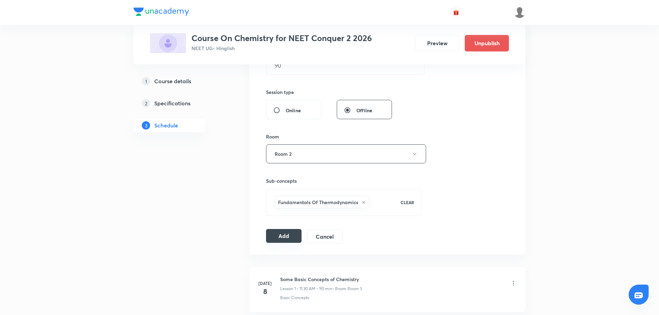
click at [283, 238] on button "Add" at bounding box center [284, 236] width 36 height 14
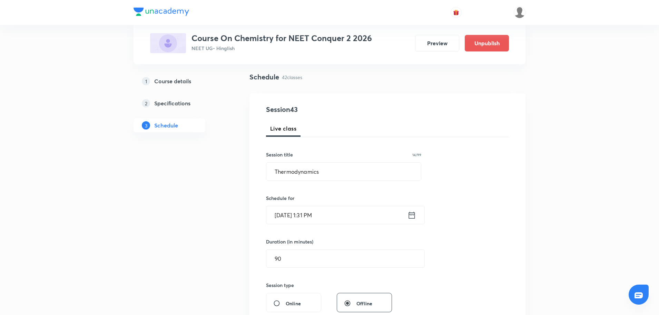
scroll to position [43, 0]
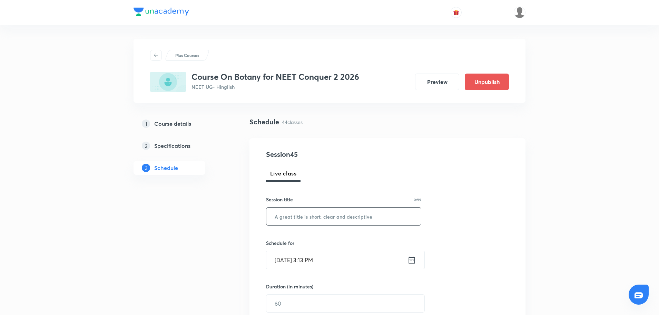
click at [368, 215] on input "text" at bounding box center [343, 216] width 155 height 18
paste input "Morphology of flowering plant"
type input "Morphology of flowering plant"
click at [416, 261] on div "[DATE] 3:13 PM ​" at bounding box center [345, 260] width 159 height 18
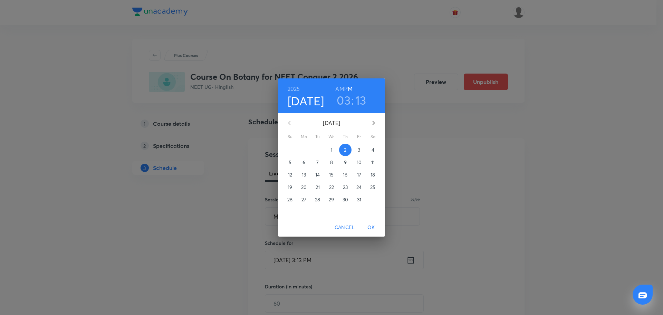
click at [355, 149] on span "3" at bounding box center [359, 149] width 12 height 7
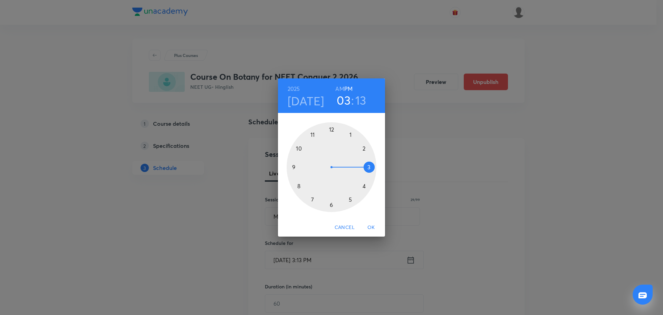
click at [368, 167] on div at bounding box center [331, 167] width 90 height 90
click at [369, 167] on div at bounding box center [331, 167] width 90 height 90
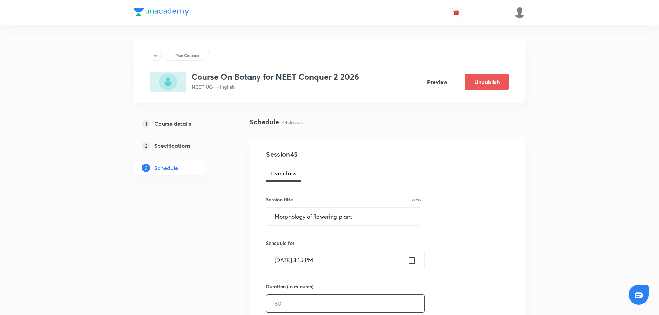
click at [280, 302] on input "text" at bounding box center [345, 303] width 158 height 18
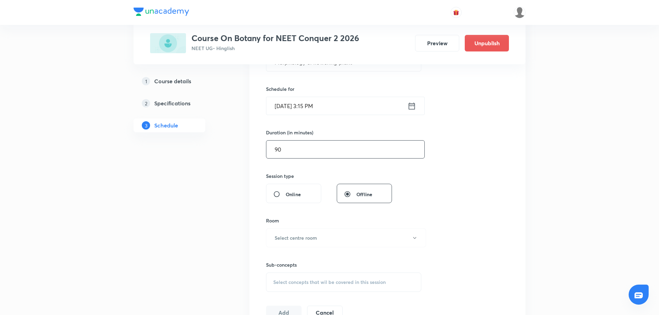
scroll to position [158, 0]
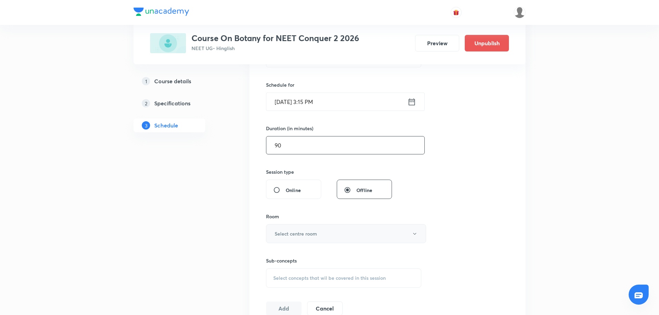
type input "90"
click at [292, 232] on h6 "Select centre room" at bounding box center [296, 233] width 42 height 7
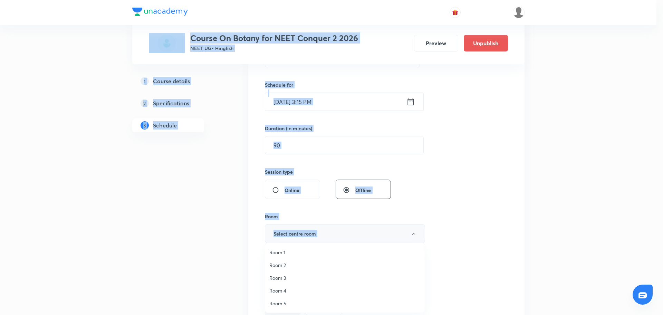
click at [292, 232] on div at bounding box center [331, 157] width 663 height 315
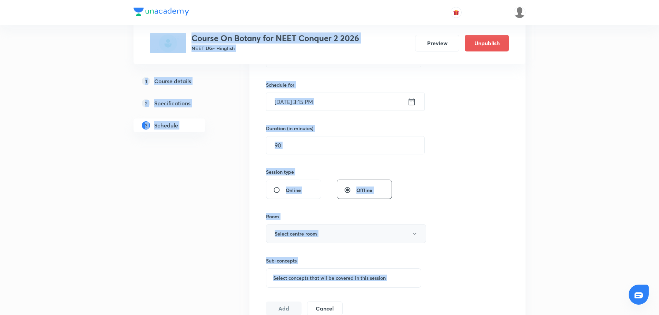
click at [292, 229] on button "Select centre room" at bounding box center [346, 233] width 160 height 19
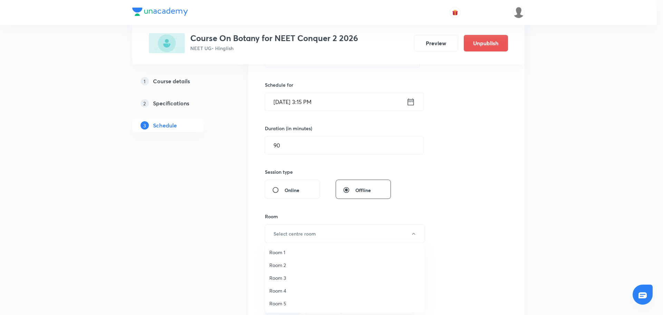
click at [290, 276] on span "Room 3" at bounding box center [344, 277] width 151 height 7
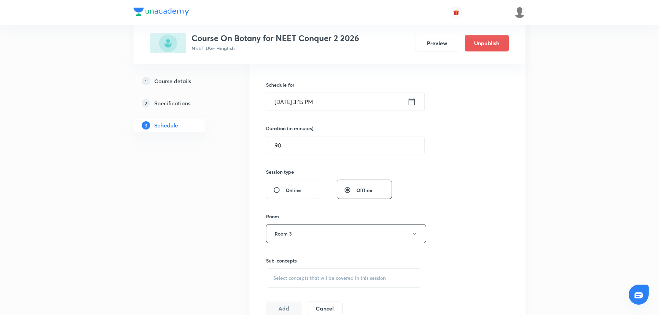
click at [290, 276] on span "Select concepts that wil be covered in this session" at bounding box center [329, 278] width 113 height 6
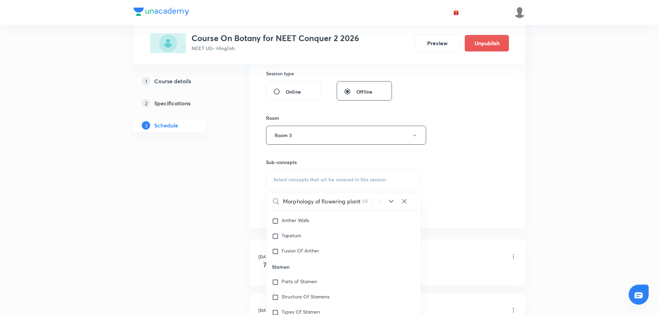
scroll to position [13598, 0]
type input "Morphology of flowering plant"
click at [274, 310] on input "checkbox" at bounding box center [277, 313] width 10 height 7
checkbox input "true"
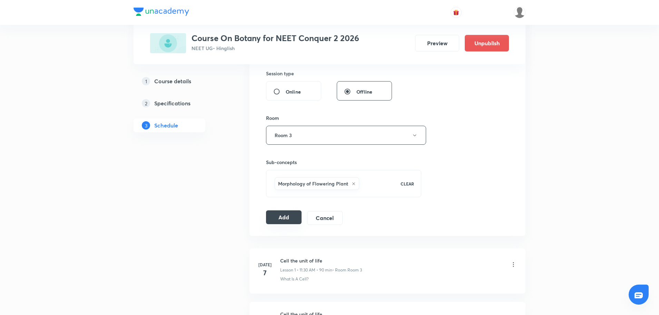
click at [288, 224] on button "Add" at bounding box center [284, 217] width 36 height 14
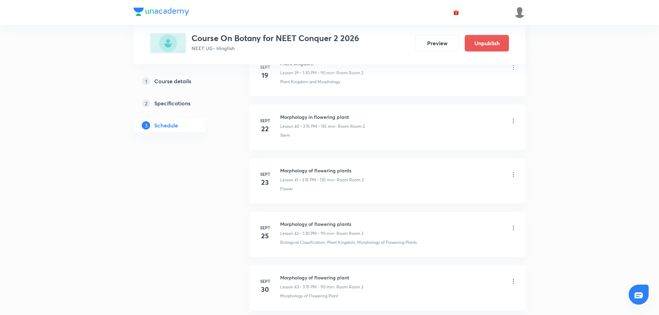
scroll to position [2330, 0]
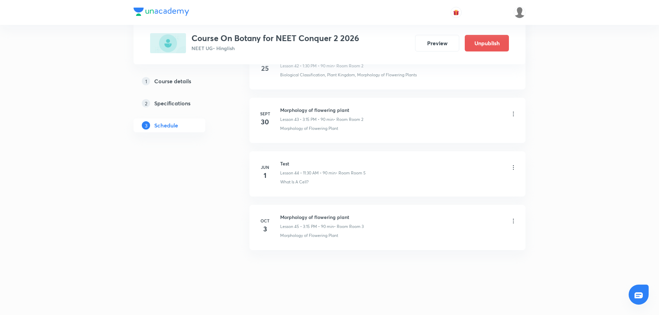
click at [516, 221] on icon at bounding box center [513, 220] width 7 height 7
click at [454, 234] on li "Edit" at bounding box center [478, 238] width 76 height 13
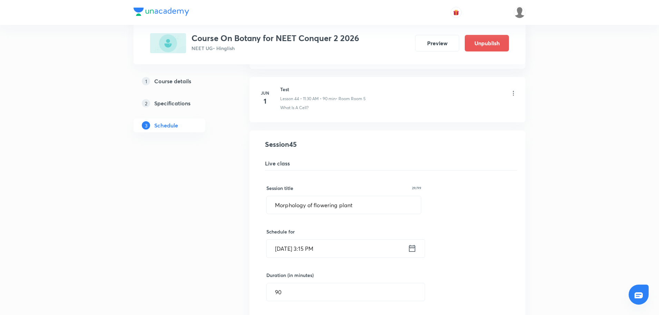
scroll to position [2366, 0]
click at [336, 295] on input "90" at bounding box center [346, 291] width 158 height 18
type input "9"
type input "0"
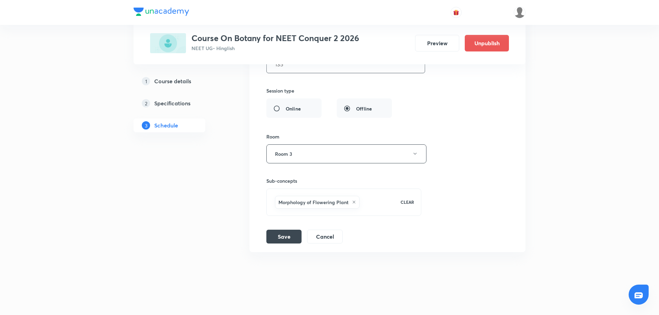
scroll to position [2594, 0]
type input "135"
click at [284, 237] on button "Save" at bounding box center [283, 235] width 35 height 14
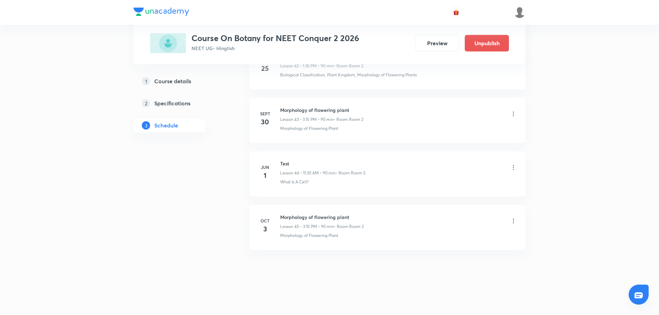
scroll to position [2330, 0]
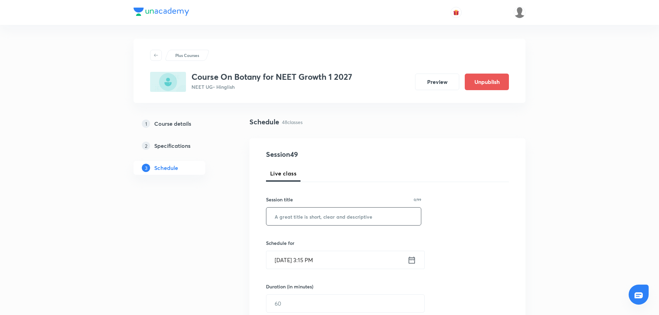
click at [309, 223] on input "text" at bounding box center [343, 216] width 155 height 18
paste input "Breathing and respiration"
type input "Breathing and respiration"
click at [414, 258] on icon at bounding box center [412, 260] width 9 height 10
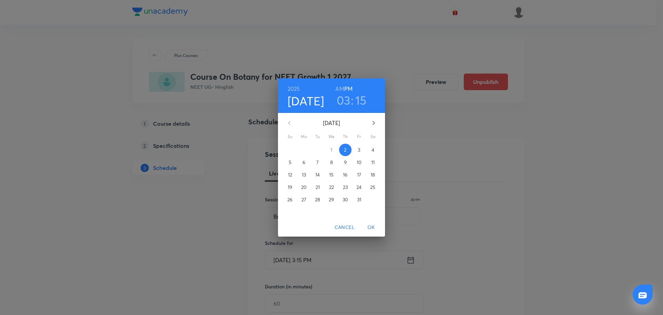
click at [358, 149] on p "3" at bounding box center [359, 149] width 2 height 7
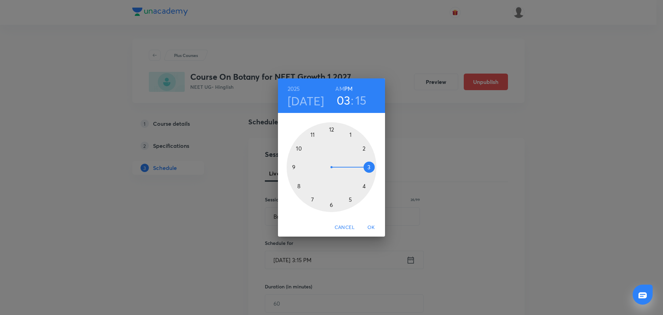
click at [297, 186] on div at bounding box center [331, 167] width 90 height 90
click at [341, 88] on h6 "AM" at bounding box center [339, 89] width 9 height 10
click at [330, 130] on div at bounding box center [331, 167] width 90 height 90
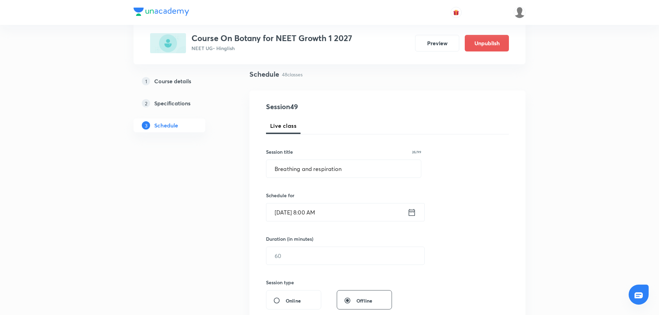
scroll to position [48, 0]
click at [324, 258] on input "text" at bounding box center [345, 255] width 158 height 18
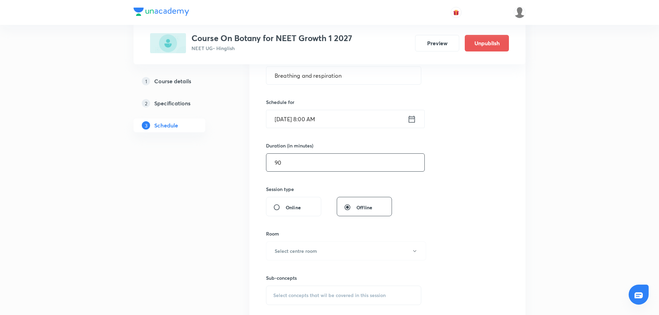
scroll to position [141, 0]
type input "90"
click at [324, 258] on button "Select centre room" at bounding box center [346, 250] width 160 height 19
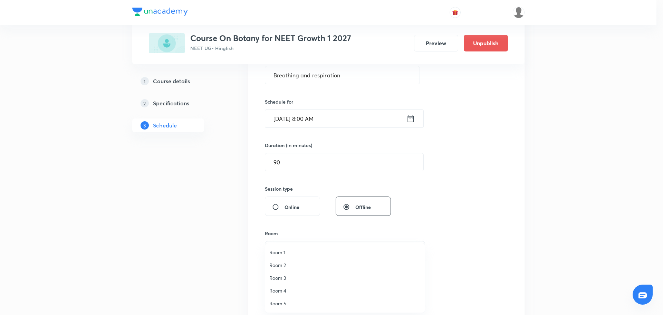
click at [273, 294] on li "Room 4" at bounding box center [344, 290] width 159 height 13
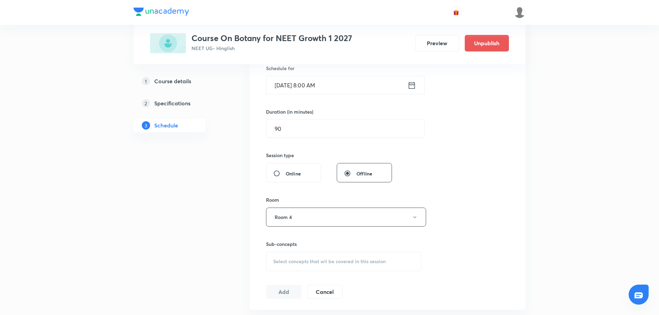
scroll to position [191, 0]
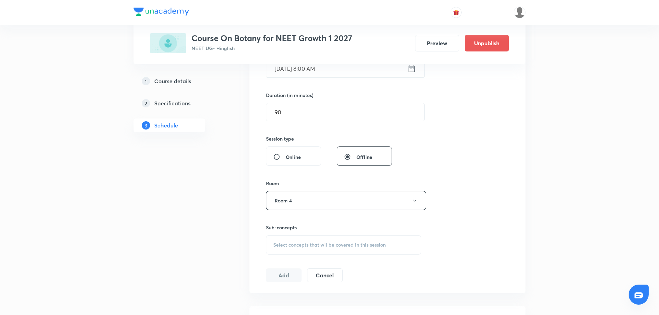
click at [274, 240] on div "Select concepts that wil be covered in this session" at bounding box center [343, 244] width 155 height 19
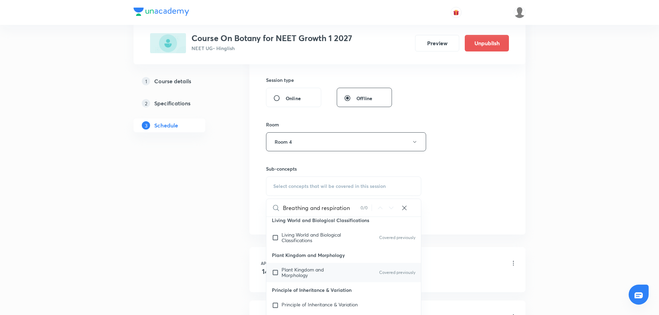
scroll to position [5, 0]
type input "Breathing and respiration"
drag, startPoint x: 273, startPoint y: 272, endPoint x: 220, endPoint y: 255, distance: 55.8
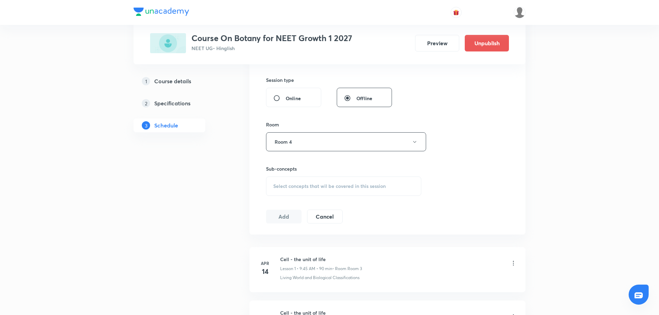
click at [285, 179] on div "Select concepts that wil be covered in this session" at bounding box center [343, 185] width 155 height 19
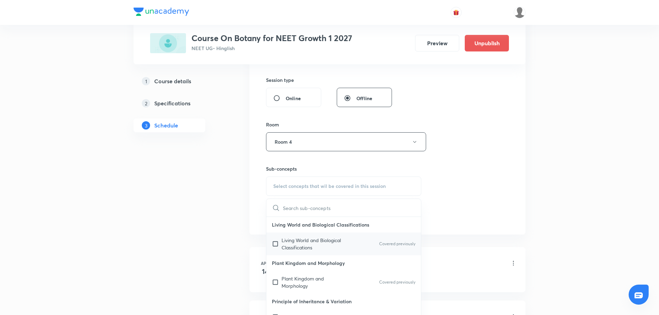
click at [276, 244] on input "checkbox" at bounding box center [277, 243] width 10 height 14
checkbox input "true"
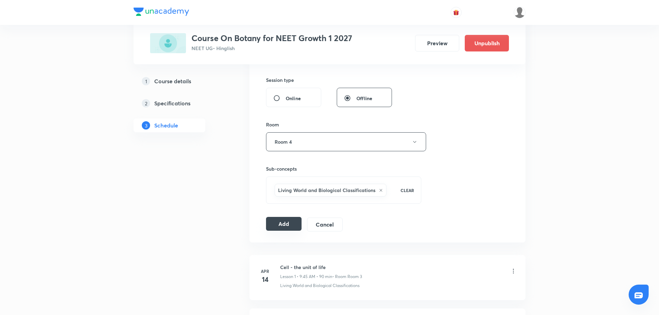
click at [281, 229] on button "Add" at bounding box center [284, 224] width 36 height 14
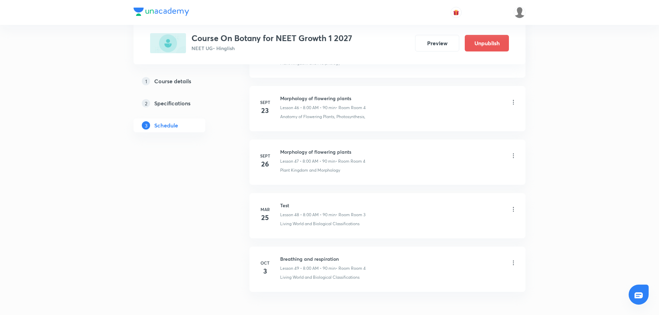
scroll to position [2543, 0]
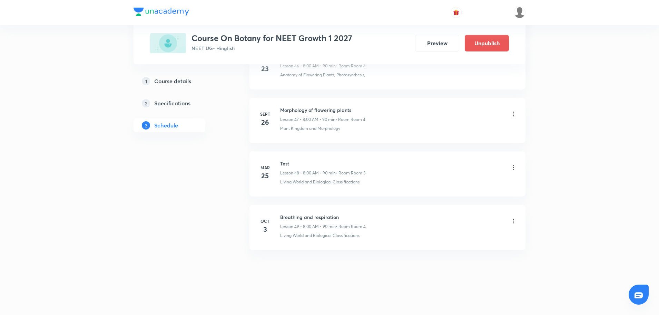
click at [292, 220] on h6 "Breathing and respiration" at bounding box center [323, 216] width 86 height 7
click at [511, 222] on icon at bounding box center [513, 220] width 7 height 7
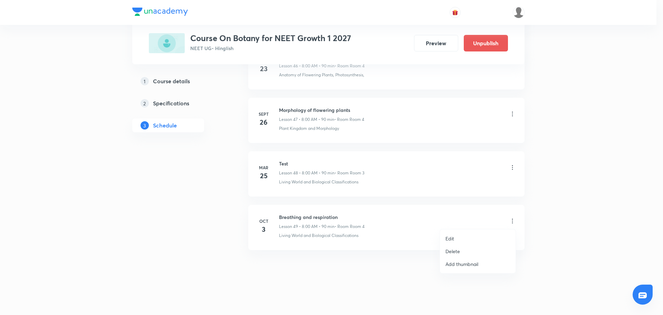
click at [453, 239] on p "Edit" at bounding box center [449, 238] width 9 height 7
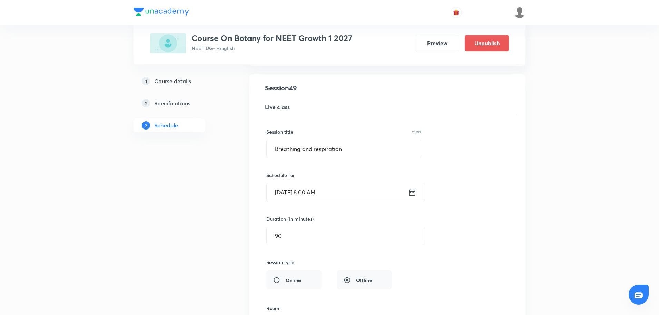
scroll to position [2636, 0]
click at [307, 141] on input "Breathing and respiration" at bounding box center [344, 148] width 154 height 18
paste input "iological classific"
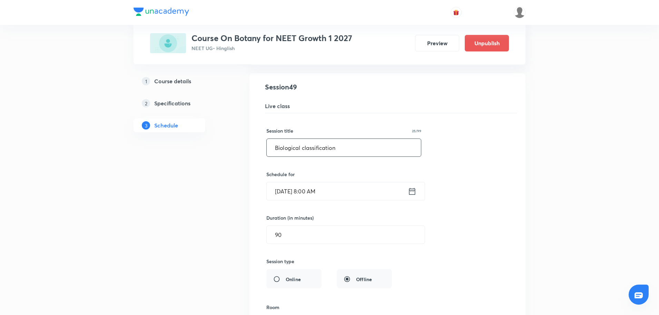
type input "Biological classification"
click at [410, 194] on icon at bounding box center [412, 190] width 6 height 7
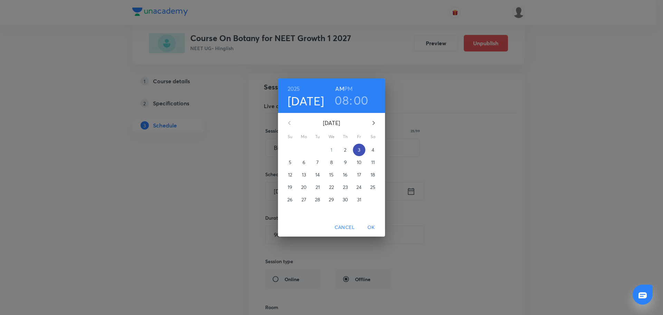
click at [360, 149] on p "3" at bounding box center [359, 149] width 2 height 7
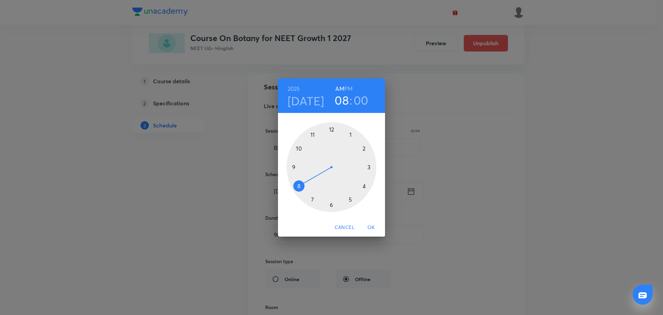
click at [293, 166] on div at bounding box center [331, 167] width 90 height 90
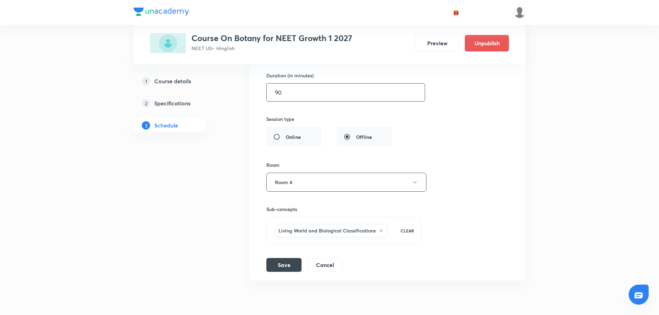
scroll to position [2779, 0]
click at [284, 266] on button "Save" at bounding box center [283, 263] width 35 height 14
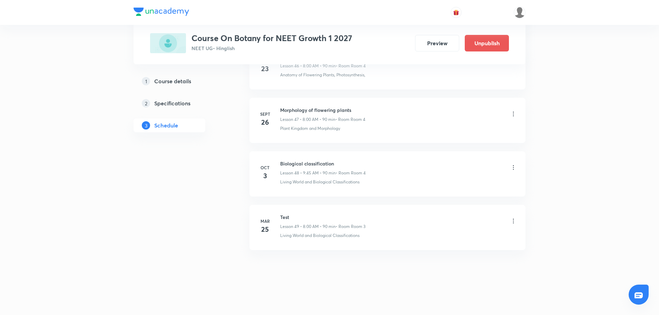
scroll to position [2543, 0]
click at [516, 227] on div "Test Lesson 49 • 8:00 AM • 90 min • Room Room 3" at bounding box center [398, 221] width 237 height 16
click at [511, 169] on icon at bounding box center [513, 167] width 7 height 7
click at [455, 202] on li "Delete" at bounding box center [478, 197] width 76 height 13
click at [429, 300] on button "Delete" at bounding box center [429, 300] width 61 height 17
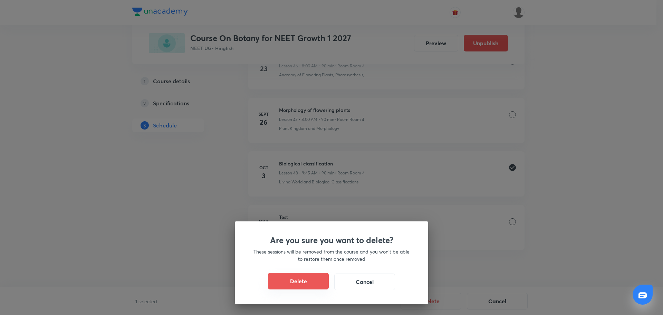
click at [299, 278] on button "Delete" at bounding box center [298, 281] width 61 height 17
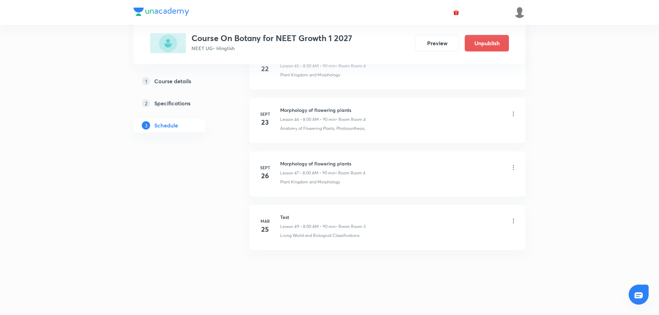
scroll to position [2489, 0]
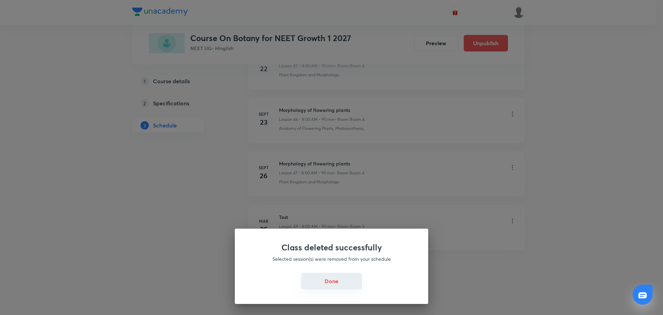
click at [318, 283] on button "Done" at bounding box center [331, 281] width 61 height 17
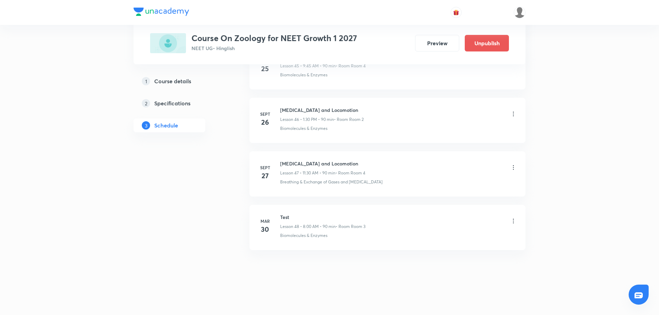
click at [357, 28] on div "Plus Courses Course On Zoology for NEET Growth 1 2027 NEET UG • Hinglish Previe…" at bounding box center [329, 32] width 359 height 42
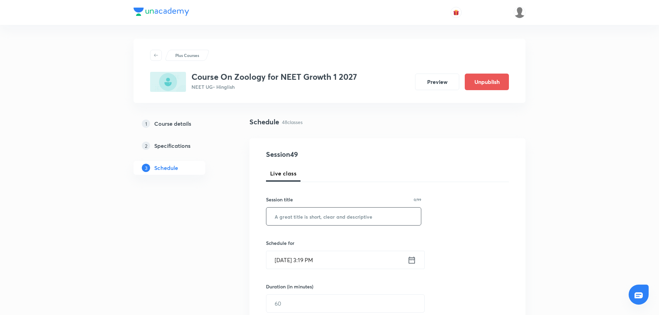
click at [285, 218] on input "text" at bounding box center [343, 216] width 155 height 18
paste input "Breathing and respiration"
type input "Breathing and respiration"
click at [410, 260] on icon at bounding box center [412, 260] width 9 height 10
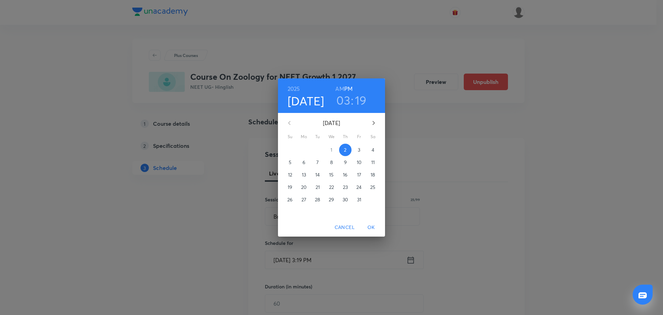
click at [363, 152] on span "3" at bounding box center [359, 149] width 12 height 7
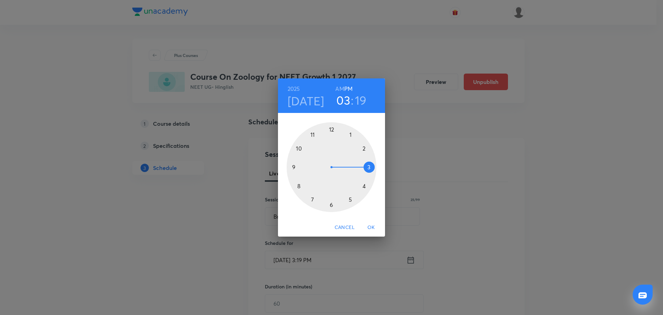
click at [297, 186] on div at bounding box center [331, 167] width 90 height 90
click at [339, 87] on h6 "AM" at bounding box center [339, 89] width 9 height 10
click at [331, 130] on div at bounding box center [331, 167] width 90 height 90
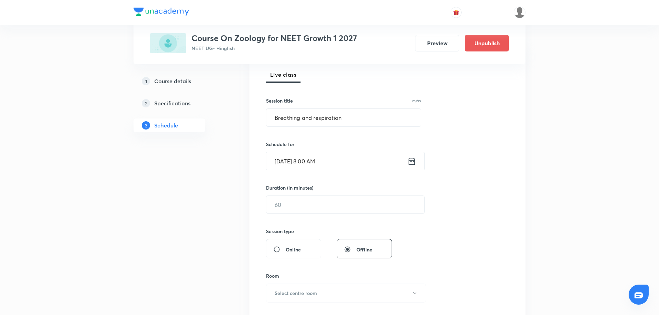
scroll to position [99, 0]
click at [298, 197] on input "text" at bounding box center [345, 204] width 158 height 18
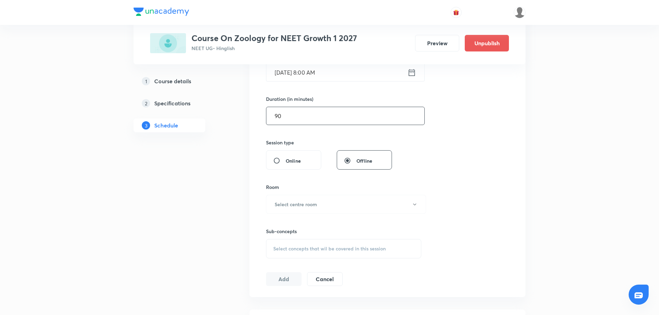
scroll to position [188, 0]
type input "90"
click at [298, 197] on button "Select centre room" at bounding box center [346, 203] width 160 height 19
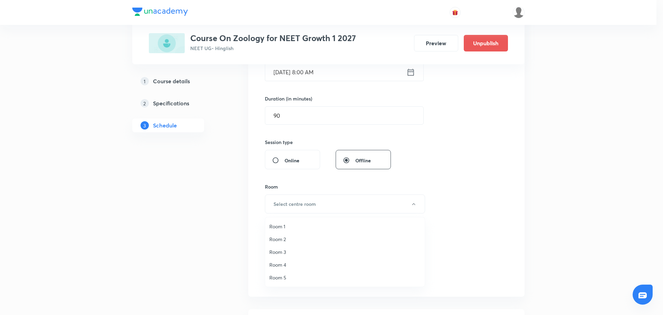
click at [278, 255] on span "Room 3" at bounding box center [344, 251] width 151 height 7
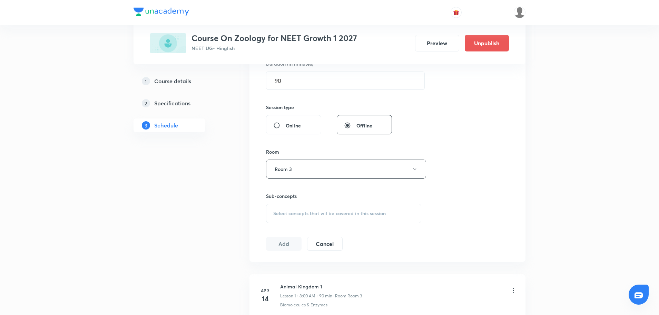
scroll to position [223, 0]
click at [278, 211] on span "Select concepts that wil be covered in this session" at bounding box center [329, 213] width 113 height 6
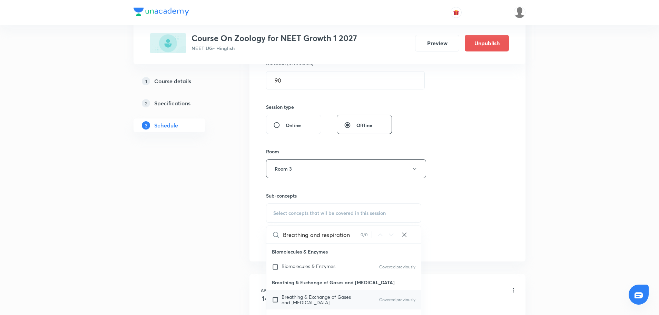
type input "Breathing and respiration"
click at [276, 301] on input "checkbox" at bounding box center [277, 299] width 10 height 11
checkbox input "true"
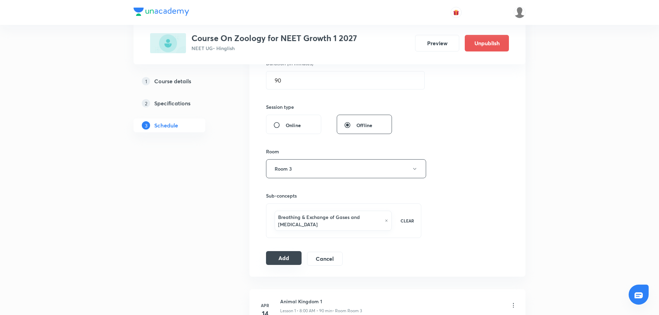
click at [287, 260] on button "Add" at bounding box center [284, 258] width 36 height 14
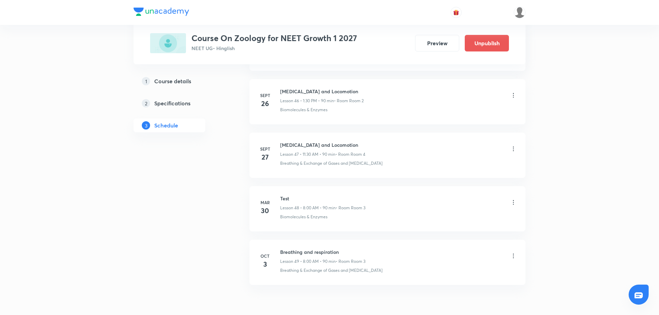
scroll to position [2543, 0]
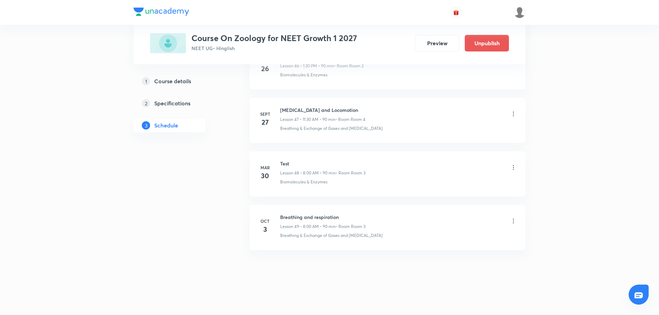
click at [514, 221] on icon at bounding box center [513, 220] width 7 height 7
click at [456, 250] on p "Delete" at bounding box center [452, 250] width 14 height 7
click at [422, 296] on button "Delete" at bounding box center [429, 300] width 61 height 17
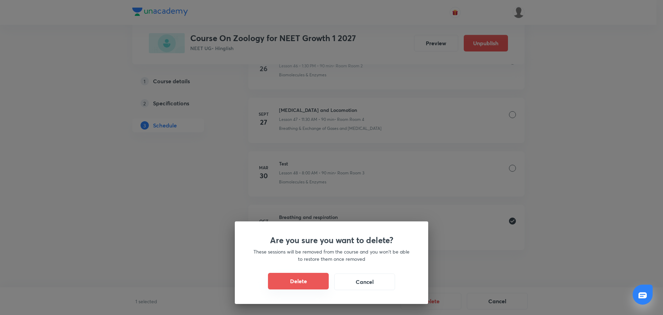
click at [301, 275] on button "Delete" at bounding box center [298, 281] width 61 height 17
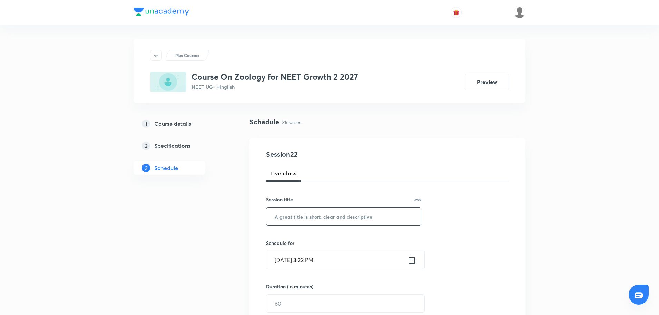
paste input "Breathing and respiration"
type input "Breathing and respiration"
click at [409, 254] on div "[DATE] 3:22 PM ​" at bounding box center [345, 260] width 159 height 18
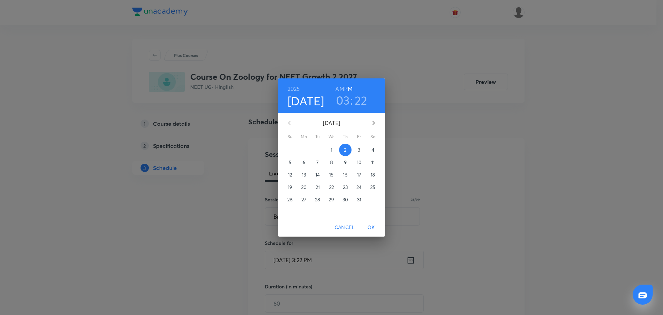
click at [356, 149] on span "3" at bounding box center [359, 149] width 12 height 7
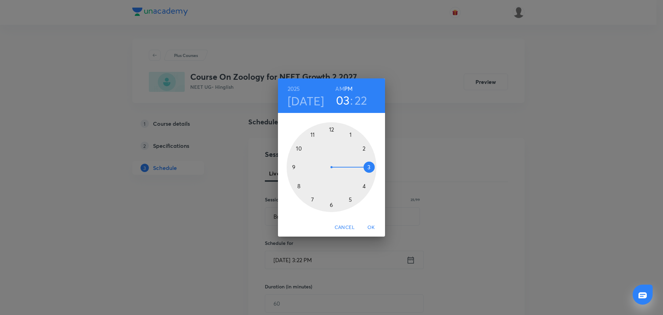
click at [298, 187] on div at bounding box center [331, 167] width 90 height 90
drag, startPoint x: 339, startPoint y: 86, endPoint x: 336, endPoint y: 89, distance: 4.4
click at [336, 89] on h6 "AM" at bounding box center [339, 89] width 9 height 10
click at [369, 227] on span "OK" at bounding box center [371, 227] width 17 height 9
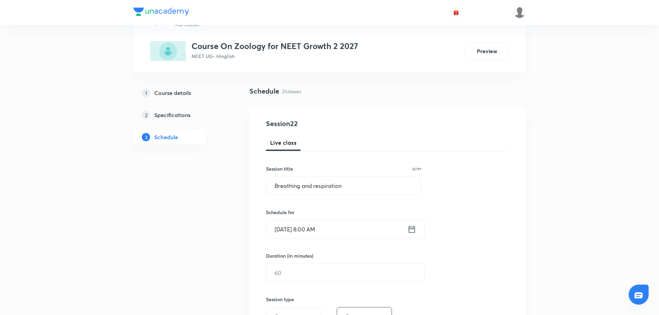
scroll to position [31, 0]
click at [301, 277] on input "text" at bounding box center [345, 272] width 158 height 18
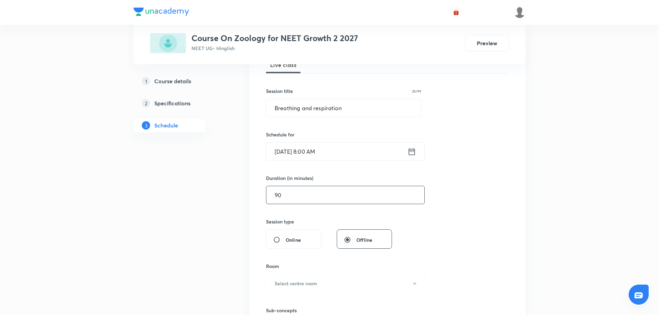
scroll to position [109, 0]
type input "90"
click at [301, 277] on button "Select centre room" at bounding box center [346, 282] width 160 height 19
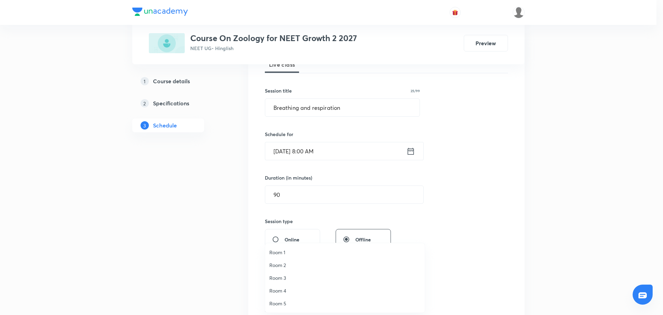
click at [282, 286] on li "Room 4" at bounding box center [344, 290] width 159 height 13
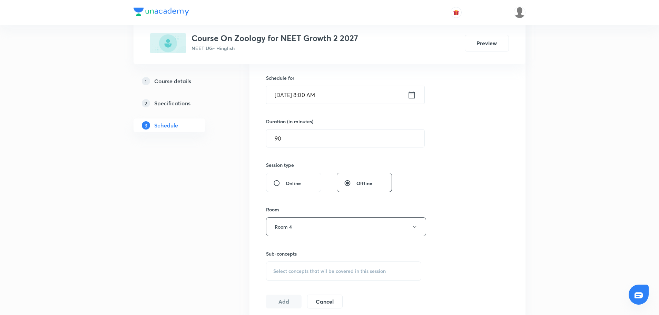
scroll to position [166, 0]
click at [281, 267] on span "Select concepts that wil be covered in this session" at bounding box center [329, 270] width 113 height 6
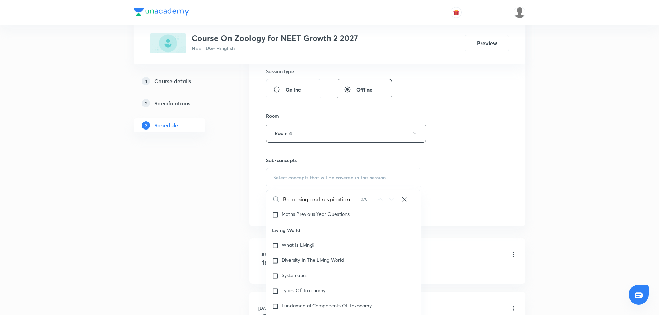
scroll to position [79, 0]
type input "Breathing and respiration"
click at [275, 272] on input "checkbox" at bounding box center [277, 274] width 10 height 7
checkbox input "true"
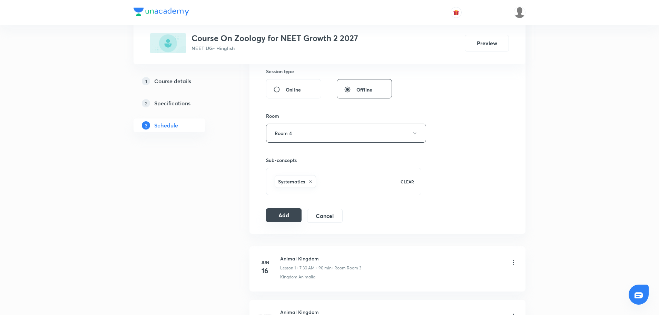
click at [280, 217] on button "Add" at bounding box center [284, 215] width 36 height 14
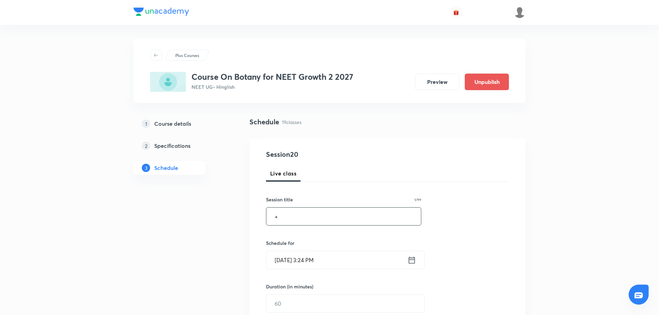
type input "+"
paste input "Biological classification"
type input "Biological classification"
click at [411, 263] on icon at bounding box center [412, 260] width 9 height 10
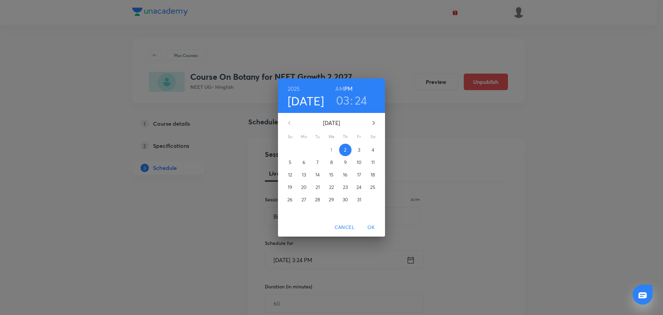
click at [356, 151] on span "3" at bounding box center [359, 149] width 12 height 7
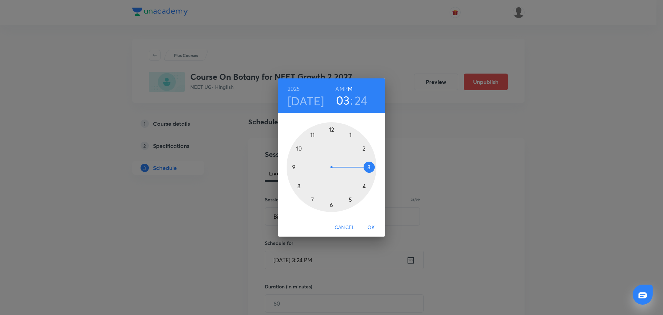
click at [294, 167] on div at bounding box center [331, 167] width 90 height 90
click at [339, 86] on h6 "AM" at bounding box center [339, 89] width 9 height 10
click at [294, 166] on div at bounding box center [331, 167] width 90 height 90
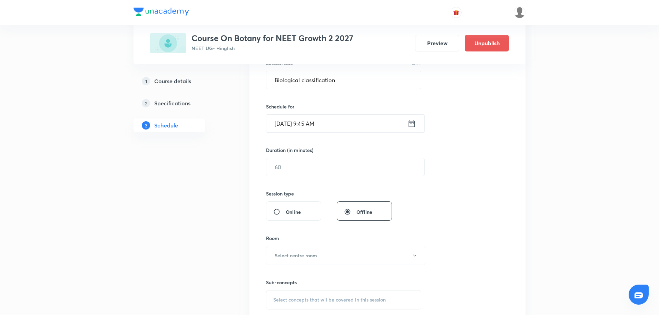
scroll to position [137, 0]
click at [294, 166] on input "text" at bounding box center [345, 166] width 158 height 18
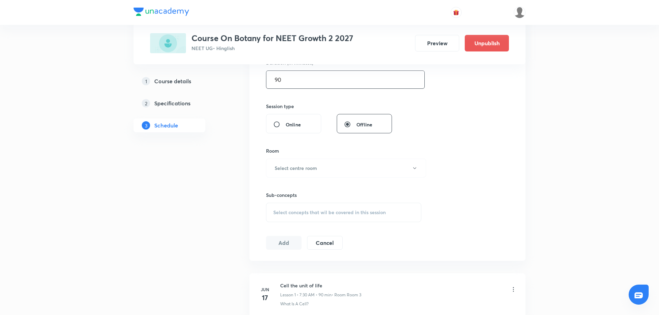
scroll to position [221, 0]
type input "90"
click at [317, 175] on button "Select centre room" at bounding box center [346, 170] width 160 height 19
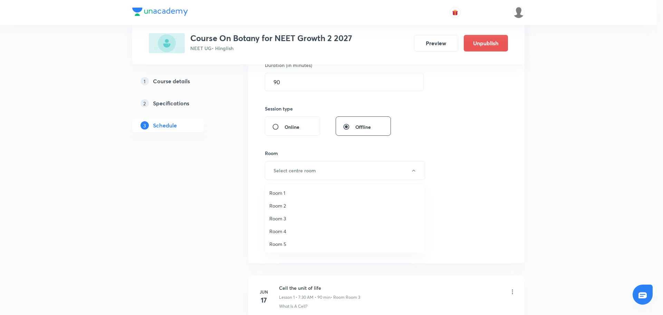
click at [285, 214] on li "Room 3" at bounding box center [344, 218] width 159 height 13
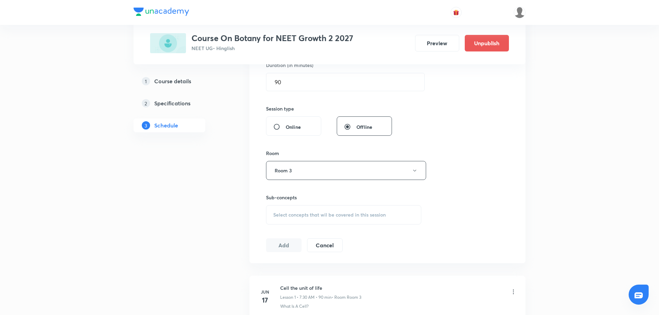
click at [285, 214] on span "Select concepts that wil be covered in this session" at bounding box center [329, 215] width 113 height 6
click at [286, 177] on button "Room 3" at bounding box center [346, 170] width 160 height 19
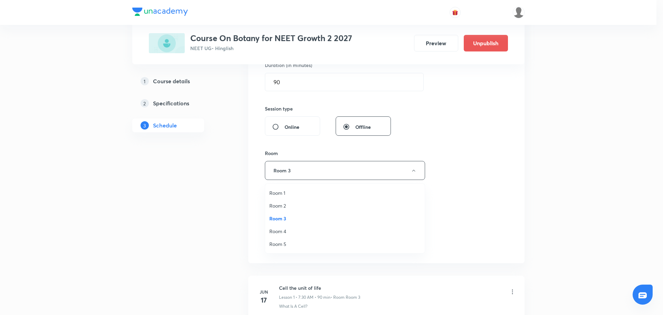
click at [275, 233] on span "Room 4" at bounding box center [344, 230] width 151 height 7
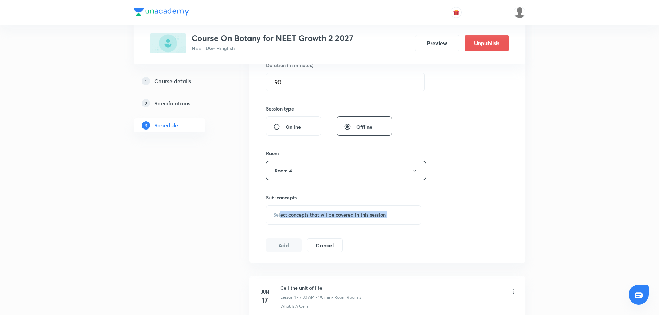
drag, startPoint x: 275, startPoint y: 233, endPoint x: 281, endPoint y: 215, distance: 18.8
click at [281, 215] on div "Session 20 Live class Session title 25/99 Biological classification ​ Schedule …" at bounding box center [387, 90] width 243 height 324
click at [281, 215] on span "Select concepts that wil be covered in this session" at bounding box center [329, 215] width 113 height 6
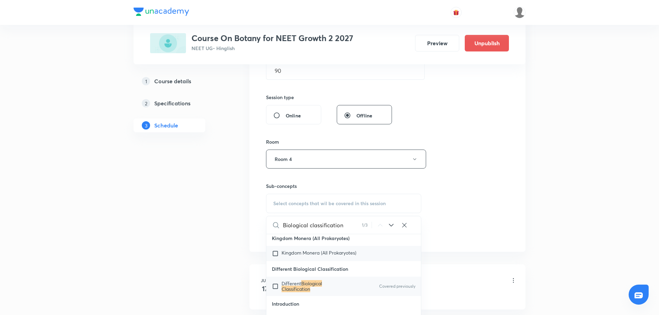
scroll to position [10565, 0]
type input "Biological classification"
click at [272, 295] on div "Different Biological Classification Covered previously" at bounding box center [343, 285] width 155 height 19
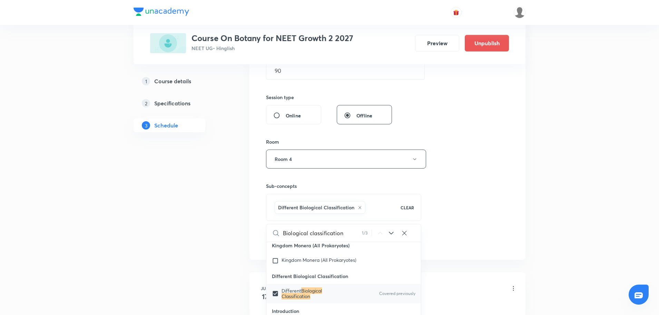
click at [276, 292] on input "checkbox" at bounding box center [277, 293] width 10 height 11
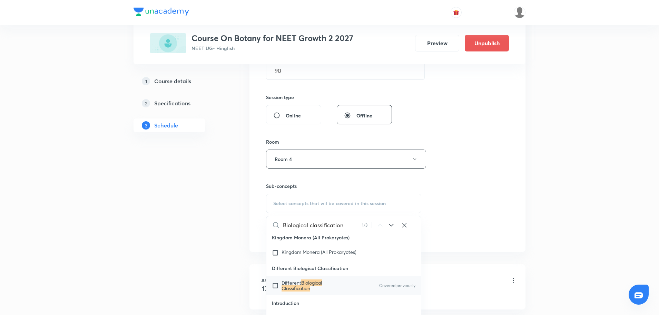
click at [276, 291] on input "checkbox" at bounding box center [277, 285] width 10 height 11
checkbox input "true"
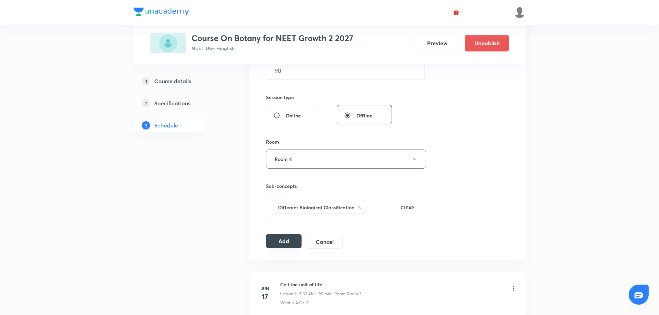
click at [287, 240] on button "Add" at bounding box center [284, 241] width 36 height 14
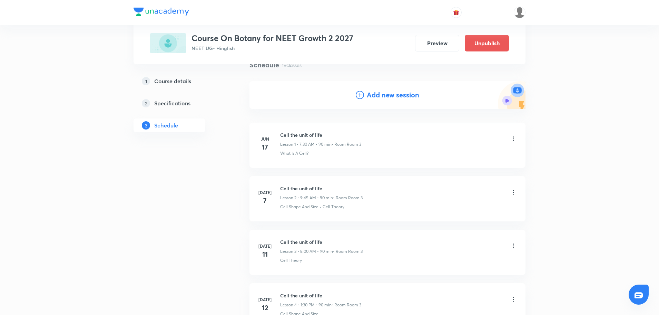
scroll to position [0, 0]
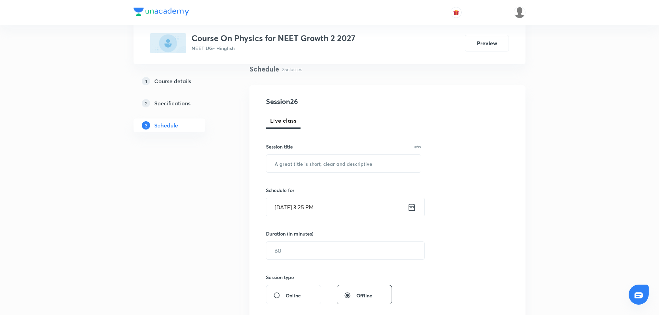
scroll to position [49, 0]
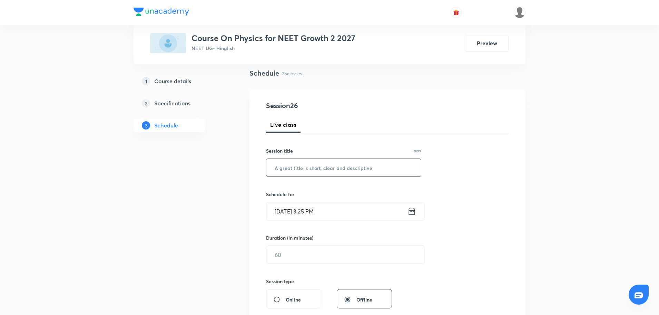
click at [289, 170] on input "text" at bounding box center [343, 168] width 155 height 18
paste input "[PERSON_NAME] Laws of Motion"
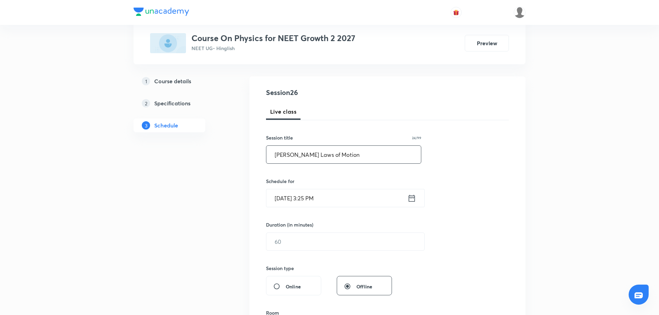
scroll to position [0, 0]
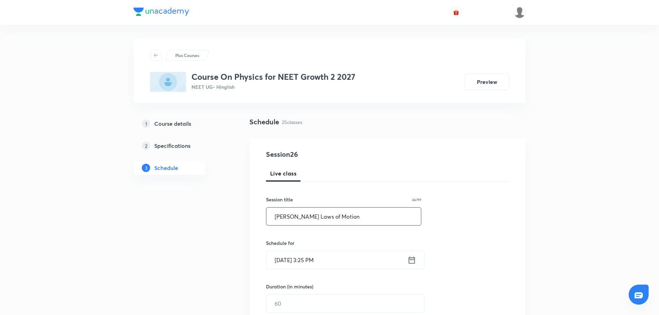
type input "[PERSON_NAME] Laws of Motion"
click at [411, 252] on icon at bounding box center [412, 260] width 9 height 10
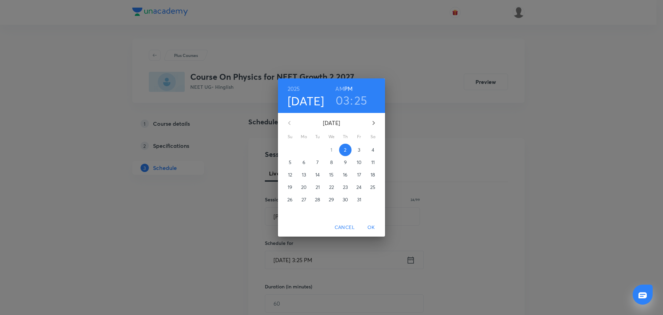
click at [357, 145] on button "3" at bounding box center [359, 150] width 12 height 12
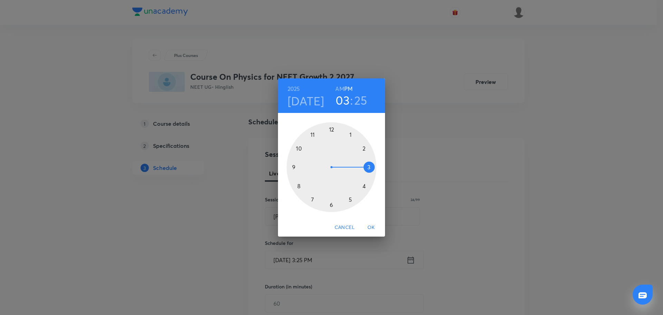
click at [314, 132] on div at bounding box center [331, 167] width 90 height 90
click at [341, 85] on h6 "AM" at bounding box center [339, 89] width 9 height 10
click at [331, 205] on div at bounding box center [331, 167] width 90 height 90
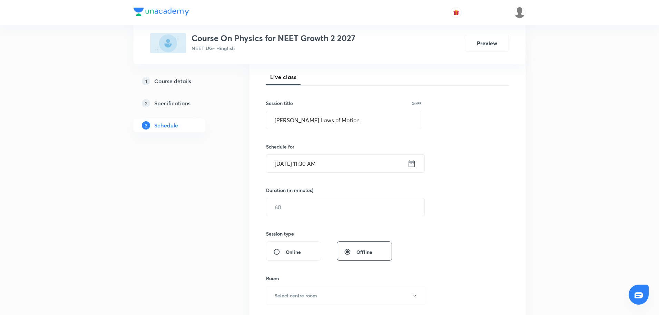
scroll to position [98, 0]
click at [331, 205] on input "text" at bounding box center [345, 206] width 158 height 18
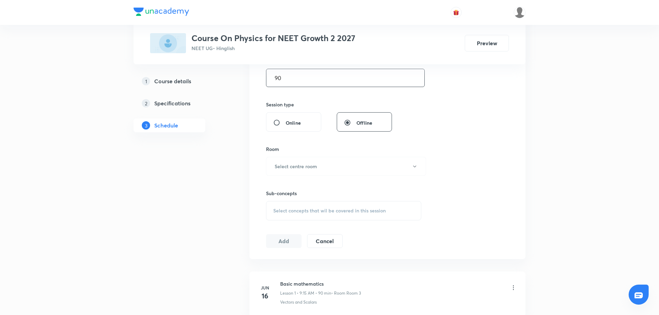
scroll to position [229, 0]
type input "90"
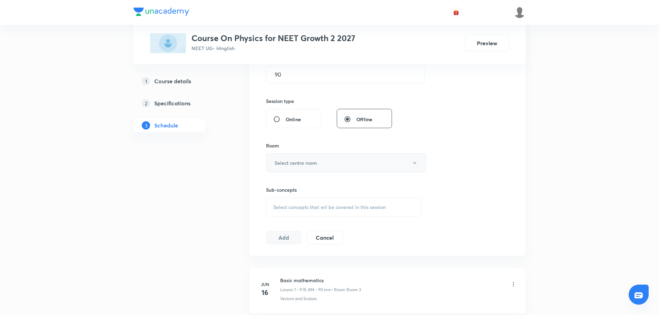
drag, startPoint x: 321, startPoint y: 161, endPoint x: 321, endPoint y: 172, distance: 11.1
click at [321, 172] on button "Select centre room" at bounding box center [346, 162] width 160 height 19
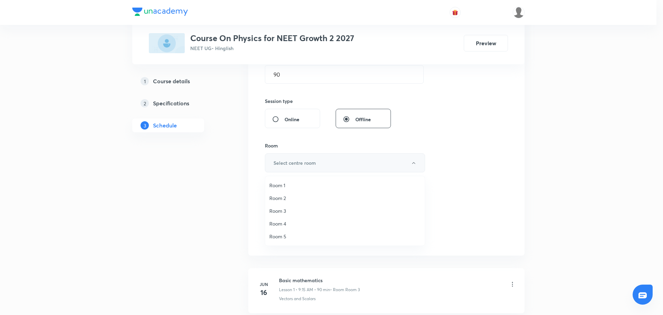
click at [321, 172] on div at bounding box center [331, 157] width 663 height 315
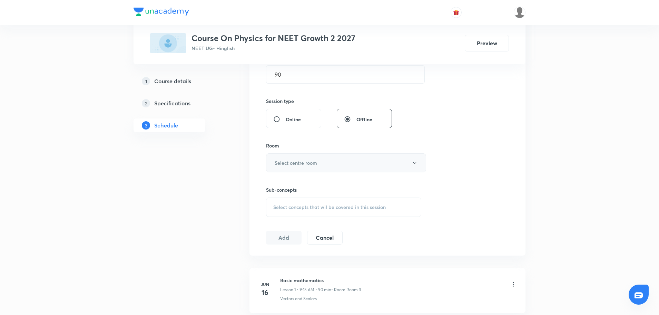
click at [321, 172] on button "Select centre room" at bounding box center [346, 162] width 160 height 19
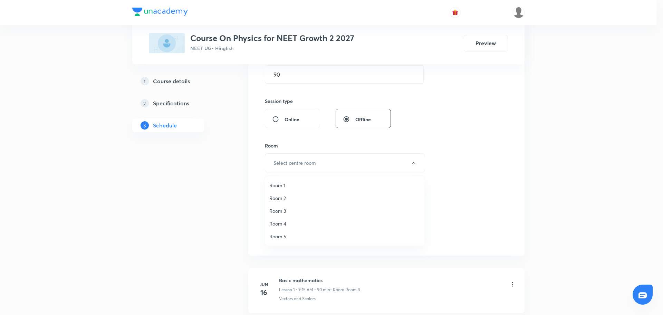
click at [279, 221] on span "Room 4" at bounding box center [344, 223] width 151 height 7
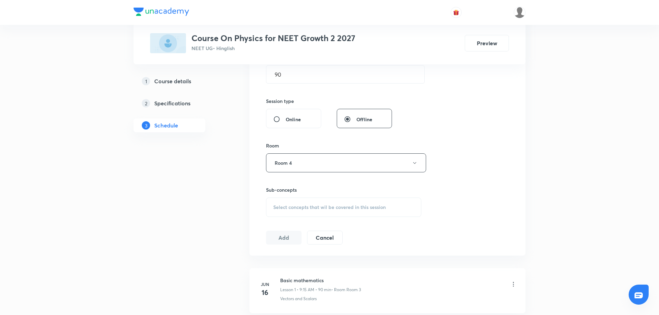
click at [286, 211] on div "Select concepts that wil be covered in this session" at bounding box center [343, 206] width 155 height 19
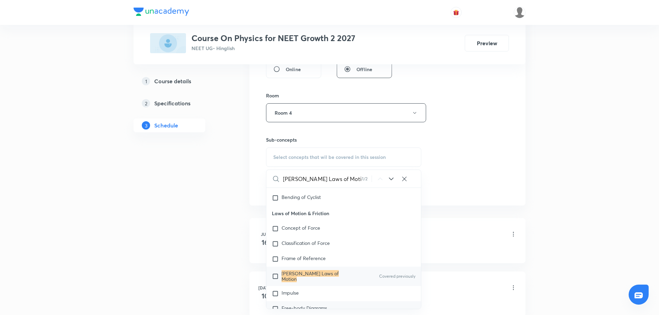
scroll to position [704, 0]
type input "[PERSON_NAME] Laws of Motion"
click at [273, 252] on input "checkbox" at bounding box center [277, 274] width 10 height 11
checkbox input "true"
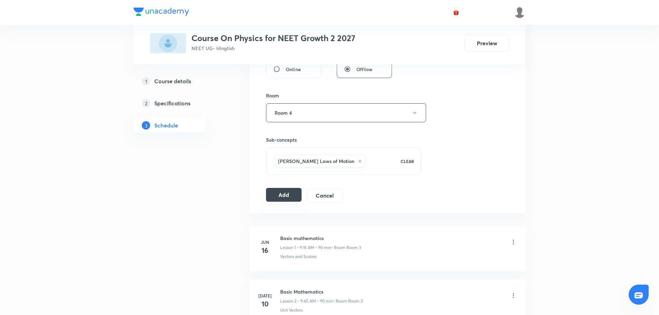
click at [287, 195] on button "Add" at bounding box center [284, 195] width 36 height 14
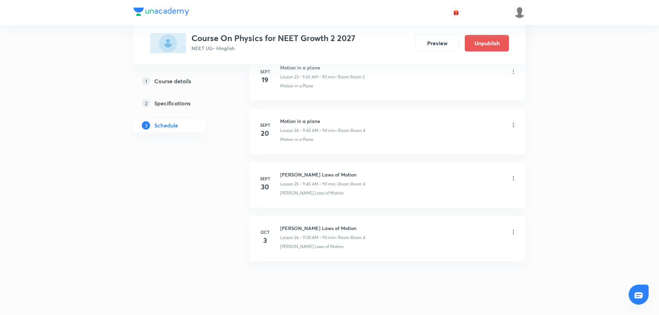
scroll to position [1312, 0]
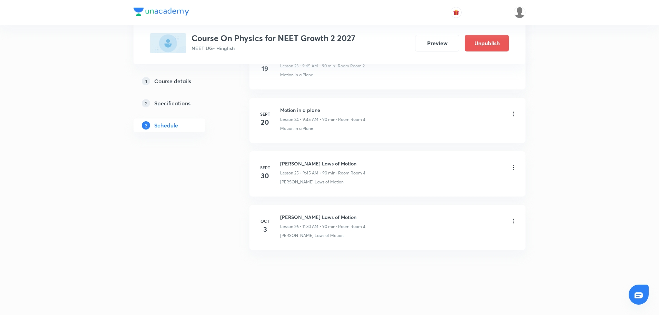
click at [298, 220] on h6 "[PERSON_NAME] Laws of Motion" at bounding box center [322, 216] width 85 height 7
copy h6 "[PERSON_NAME] Laws of Motion"
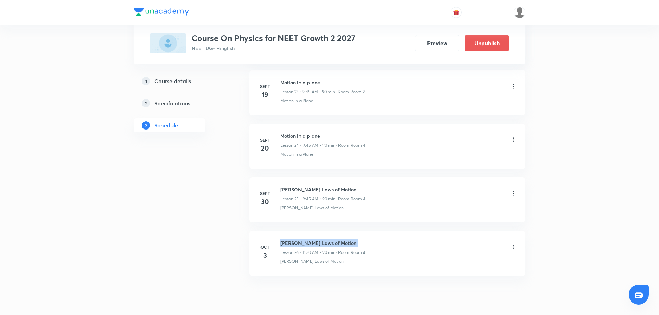
scroll to position [1282, 0]
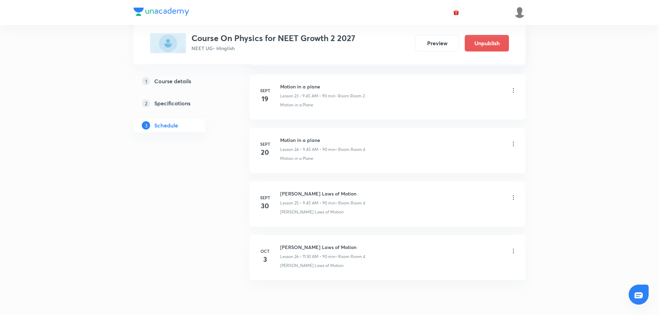
click at [513, 196] on icon at bounding box center [513, 197] width 7 height 7
click at [450, 214] on p "Edit" at bounding box center [449, 215] width 9 height 7
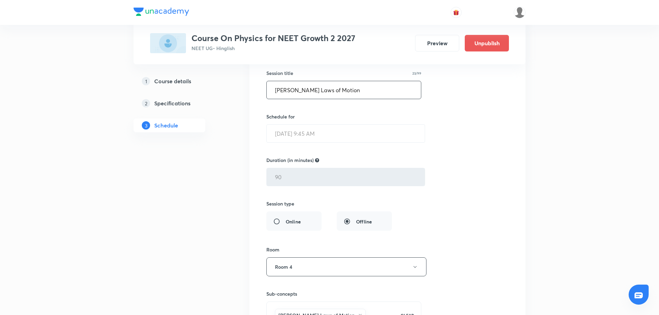
scroll to position [1578, 0]
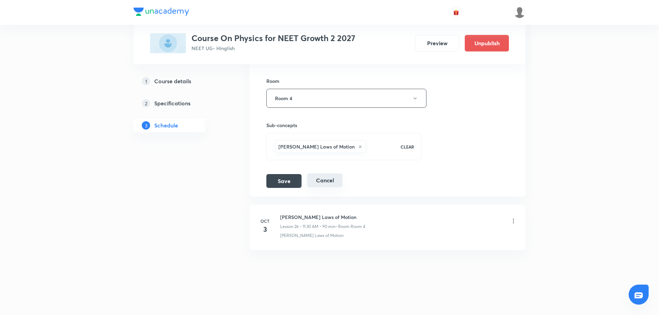
click at [323, 182] on button "Cancel" at bounding box center [325, 180] width 36 height 14
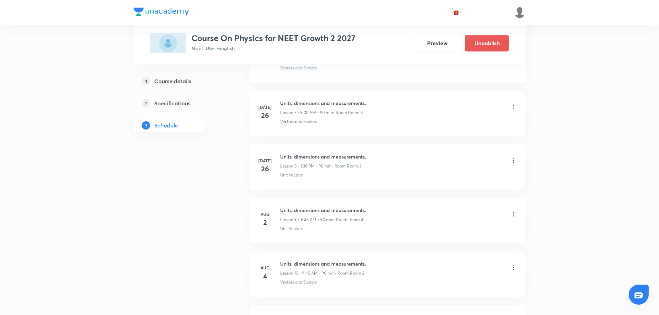
scroll to position [0, 0]
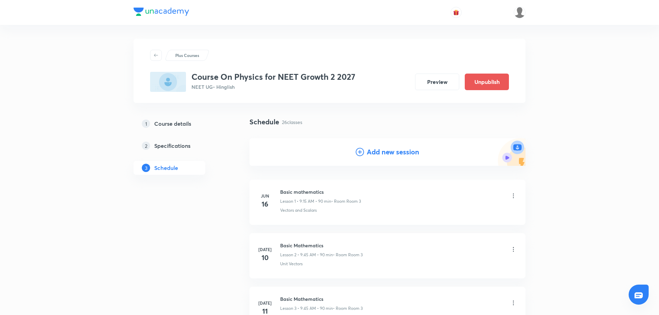
click at [360, 158] on div "Add new session" at bounding box center [388, 152] width 276 height 28
click at [359, 153] on icon at bounding box center [360, 152] width 8 height 8
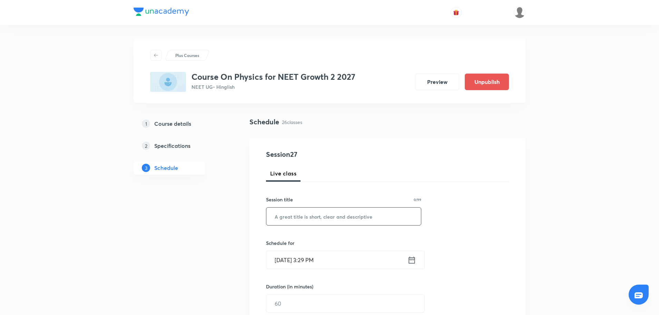
click at [286, 216] on input "text" at bounding box center [343, 216] width 155 height 18
paste input "[PERSON_NAME] Laws of Motion"
type input "[PERSON_NAME] Laws of Motion"
click at [411, 252] on icon at bounding box center [412, 260] width 9 height 10
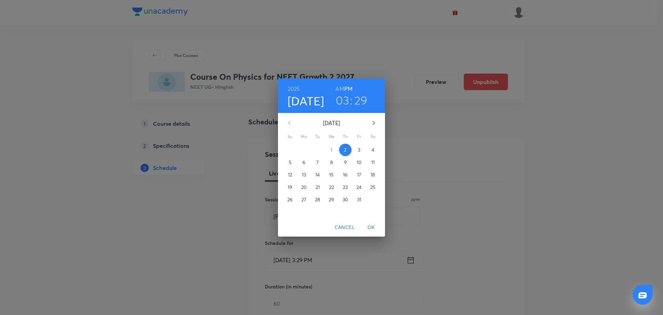
click at [357, 148] on span "3" at bounding box center [359, 149] width 12 height 7
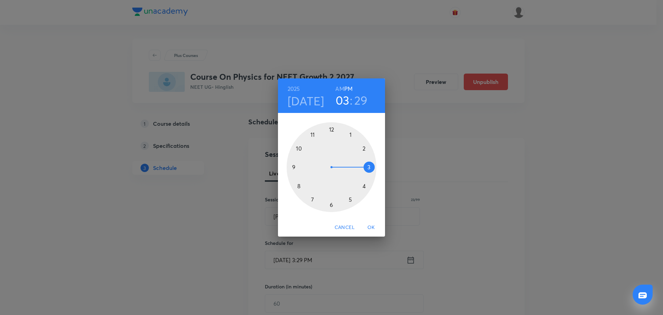
click at [370, 227] on span "OK" at bounding box center [371, 227] width 17 height 9
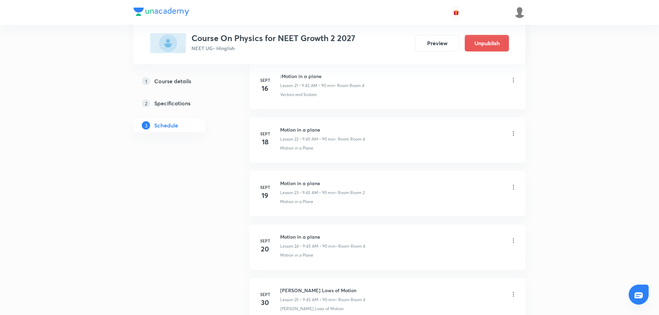
scroll to position [1630, 0]
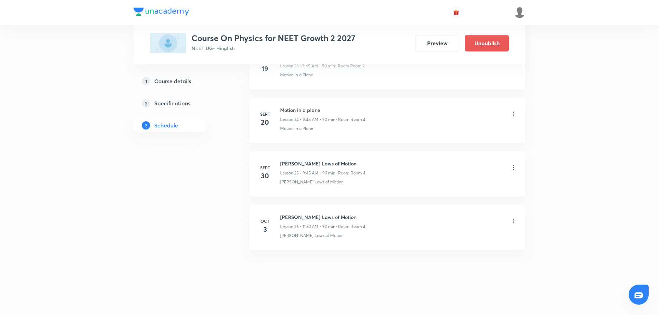
click at [280, 218] on h6 "[PERSON_NAME] Laws of Motion" at bounding box center [322, 216] width 85 height 7
copy h6 "[PERSON_NAME] Laws of Motion"
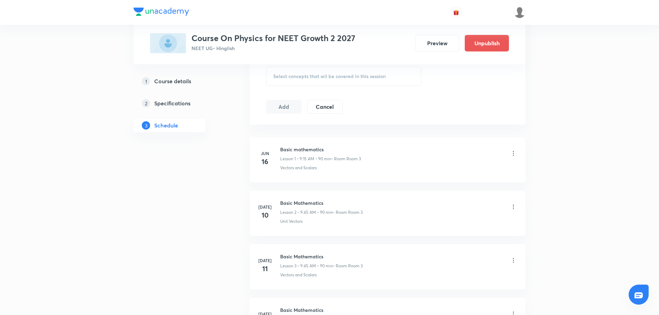
scroll to position [0, 0]
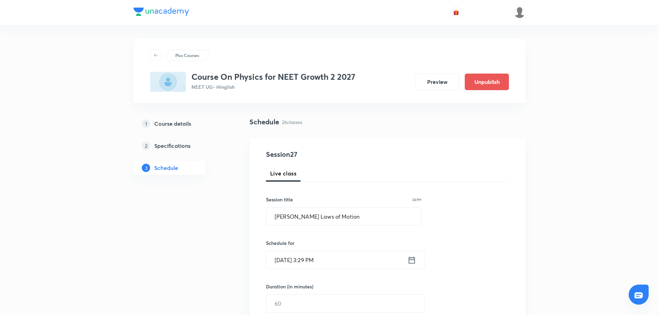
click at [414, 252] on icon at bounding box center [412, 260] width 9 height 10
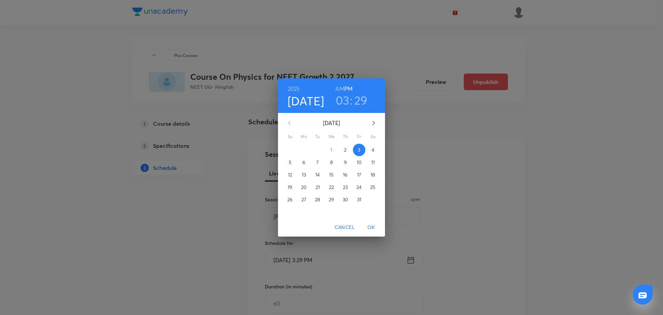
click at [370, 147] on span "4" at bounding box center [373, 149] width 12 height 7
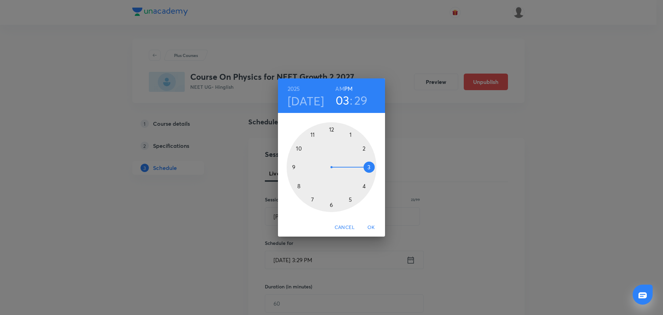
click at [352, 135] on div at bounding box center [331, 167] width 90 height 90
drag, startPoint x: 331, startPoint y: 205, endPoint x: 333, endPoint y: 209, distance: 4.4
click at [333, 209] on div at bounding box center [331, 167] width 90 height 90
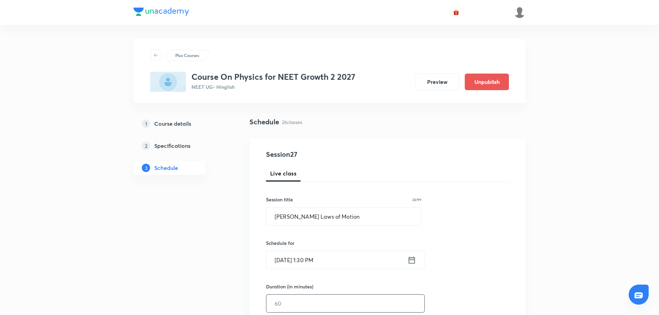
click at [304, 252] on input "text" at bounding box center [345, 303] width 158 height 18
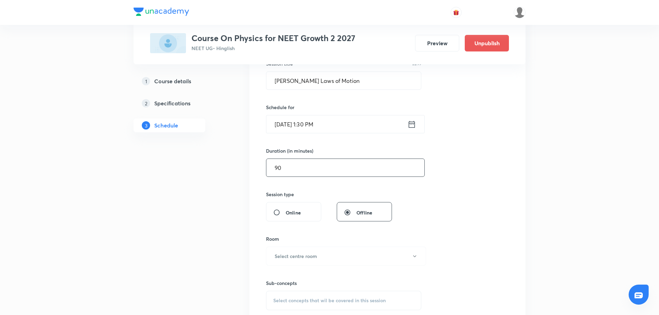
scroll to position [136, 0]
type input "90"
click at [303, 252] on h6 "Select centre room" at bounding box center [296, 255] width 42 height 7
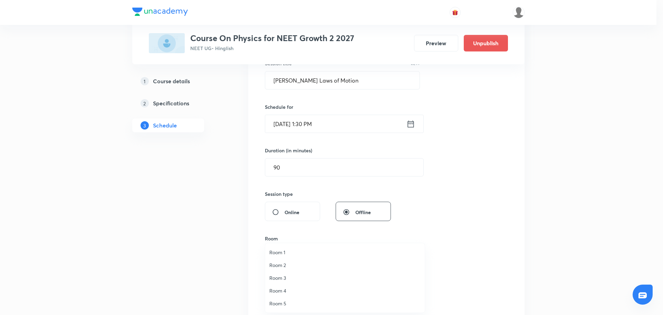
click at [279, 252] on span "Room 4" at bounding box center [344, 290] width 151 height 7
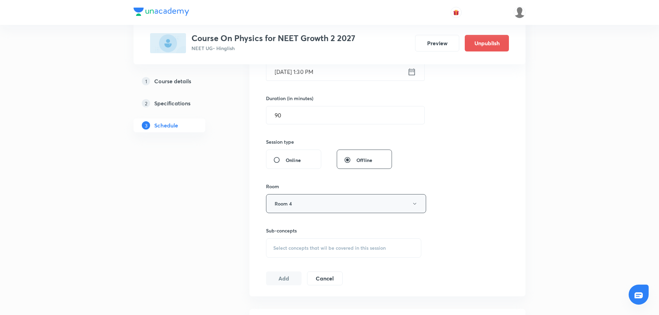
scroll to position [188, 0]
click at [282, 247] on span "Select concepts that wil be covered in this session" at bounding box center [329, 248] width 113 height 6
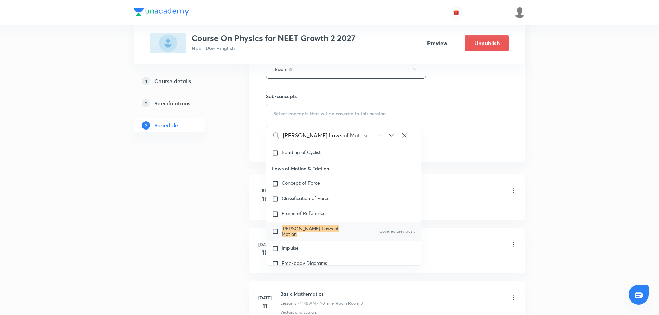
scroll to position [322, 0]
type input "[PERSON_NAME] Laws of Motion"
click at [275, 234] on input "checkbox" at bounding box center [277, 231] width 10 height 11
checkbox input "true"
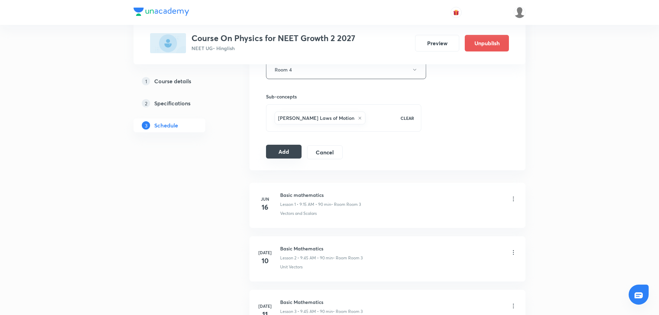
click at [278, 150] on button "Add" at bounding box center [284, 152] width 36 height 14
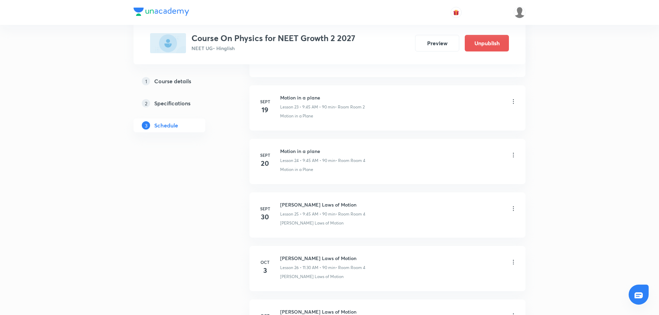
scroll to position [1366, 0]
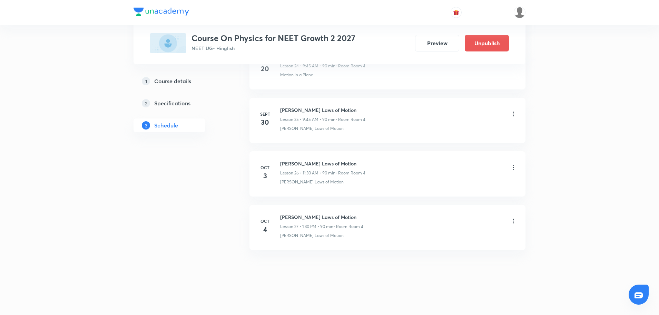
click at [515, 226] on div "Newton's Laws of Motion Lesson 27 • 1:30 PM • 90 min • Room Room 4" at bounding box center [398, 221] width 237 height 16
click at [515, 221] on icon at bounding box center [513, 220] width 7 height 7
click at [452, 239] on p "Edit" at bounding box center [449, 238] width 9 height 7
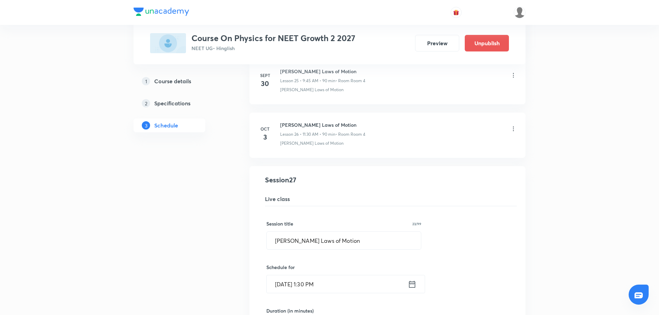
click at [412, 252] on icon at bounding box center [412, 284] width 9 height 10
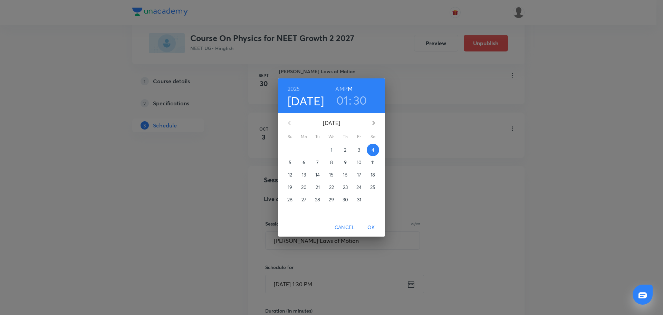
click at [356, 149] on span "3" at bounding box center [359, 149] width 12 height 7
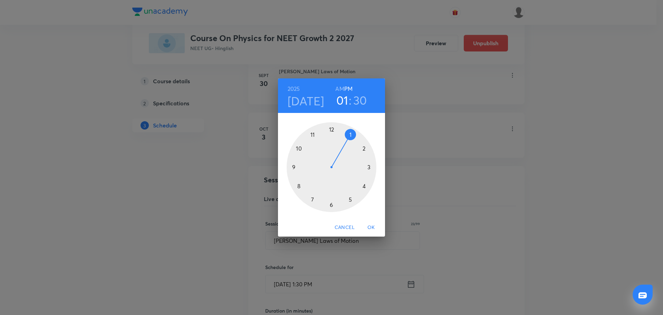
click at [373, 227] on span "OK" at bounding box center [371, 227] width 17 height 9
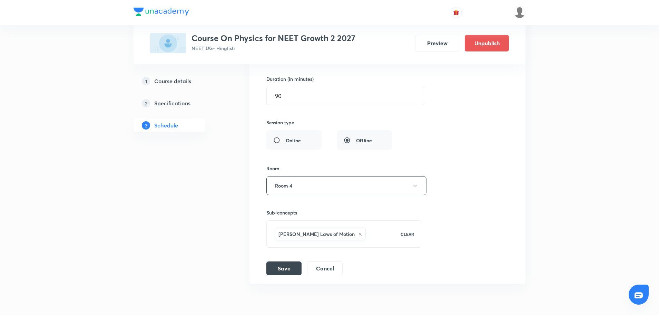
scroll to position [1606, 0]
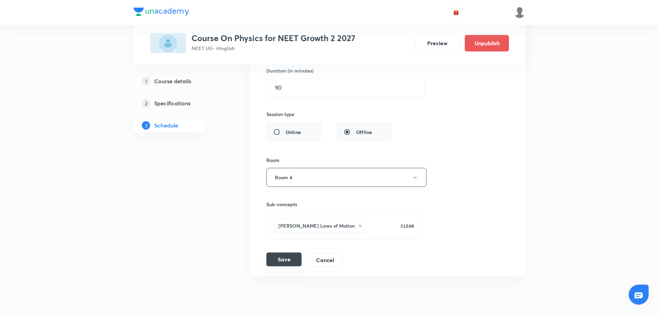
click at [284, 252] on button "Save" at bounding box center [283, 259] width 35 height 14
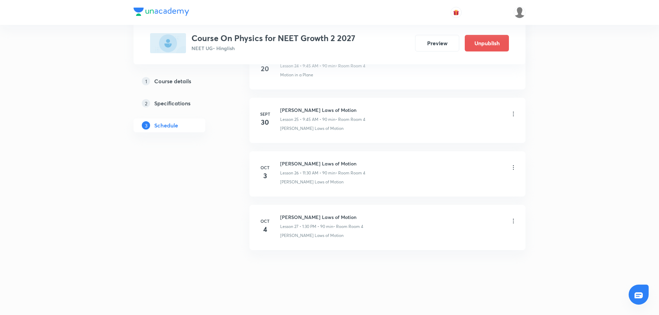
scroll to position [1366, 0]
